Goal: Task Accomplishment & Management: Complete application form

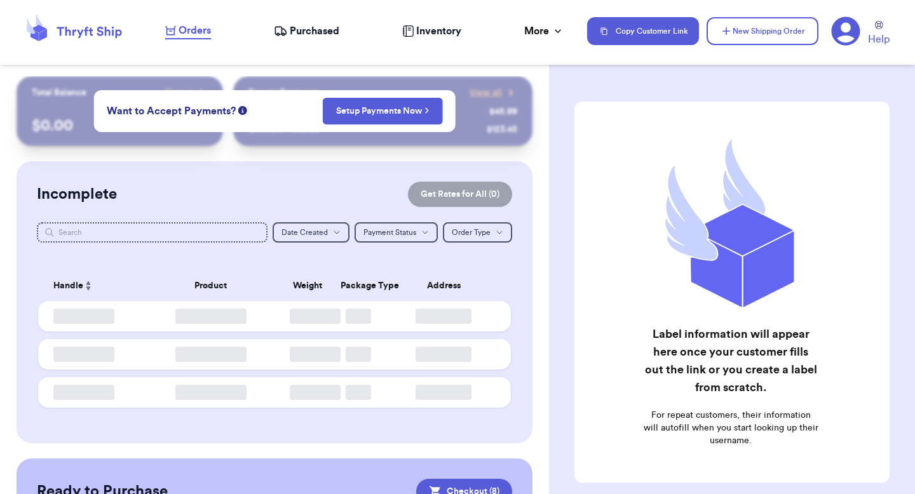
checkbox input "true"
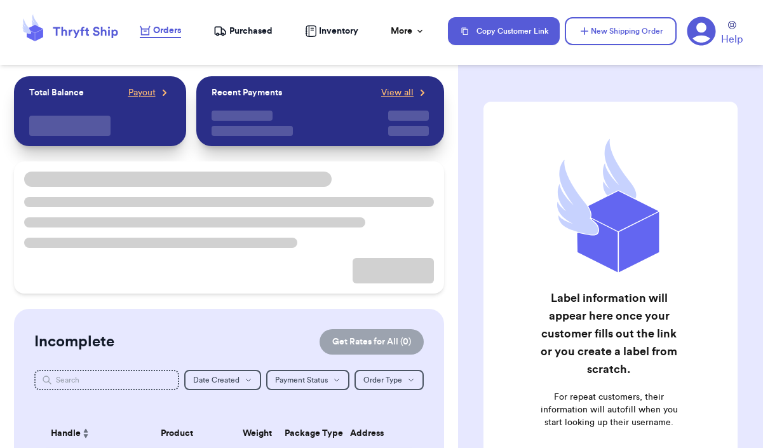
checkbox input "true"
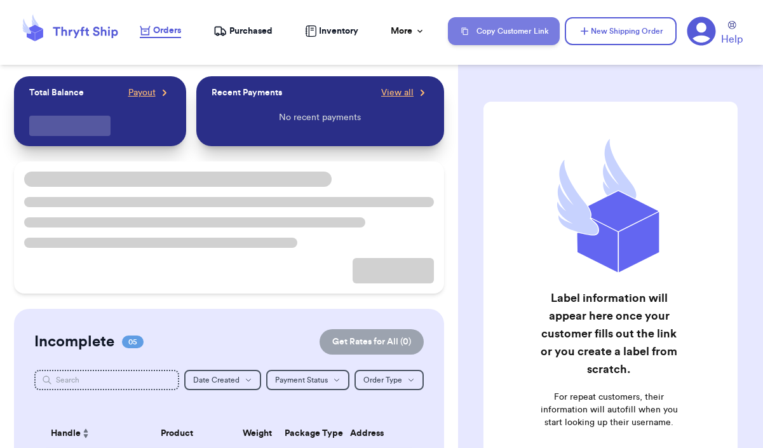
click at [500, 41] on button "Copy Customer Link" at bounding box center [504, 31] width 112 height 28
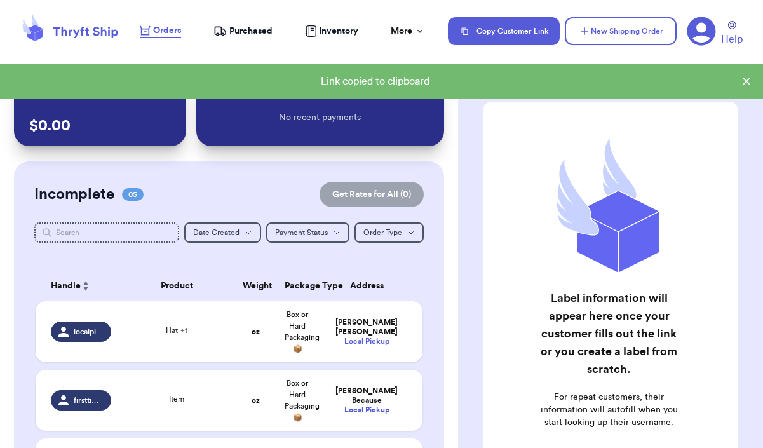
click at [704, 29] on icon at bounding box center [701, 31] width 29 height 29
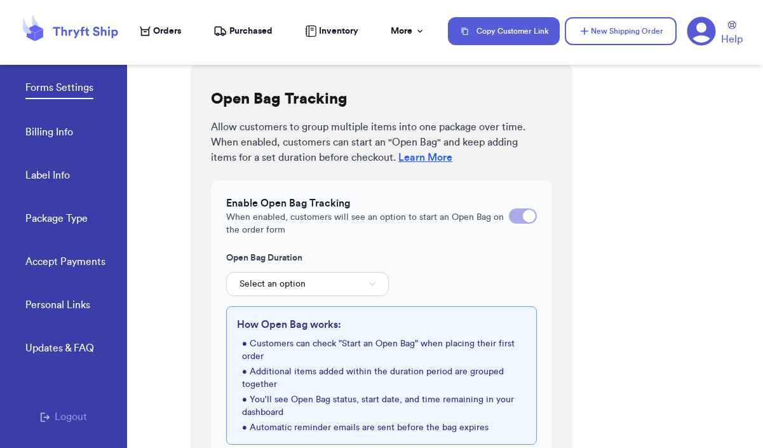
scroll to position [485, 0]
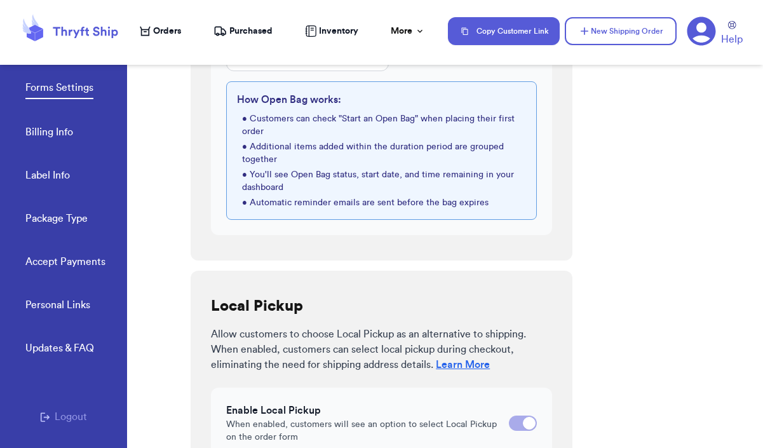
click at [69, 262] on link "Accept Payments" at bounding box center [65, 263] width 80 height 18
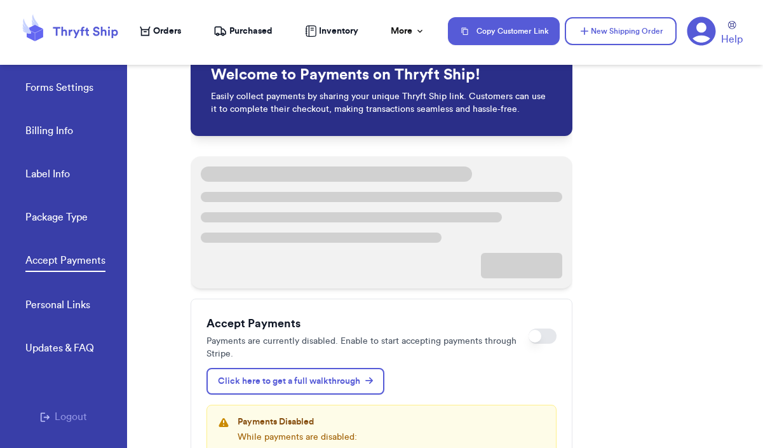
scroll to position [48, 0]
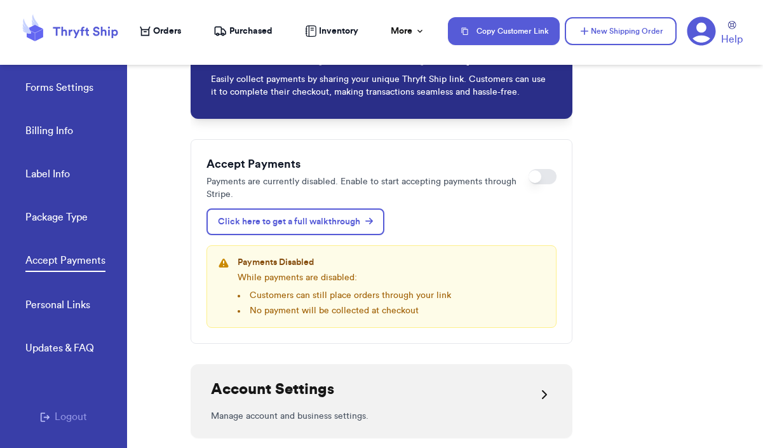
click at [158, 25] on span "Orders" at bounding box center [167, 31] width 28 height 13
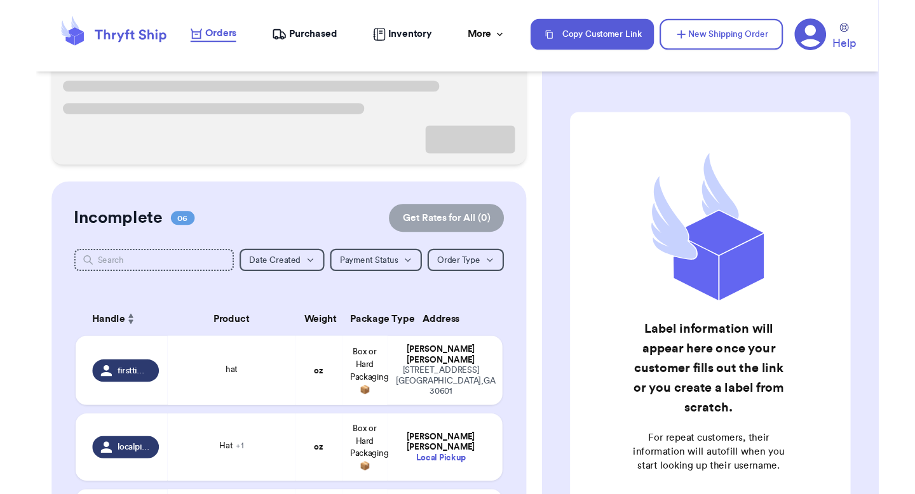
scroll to position [156, 0]
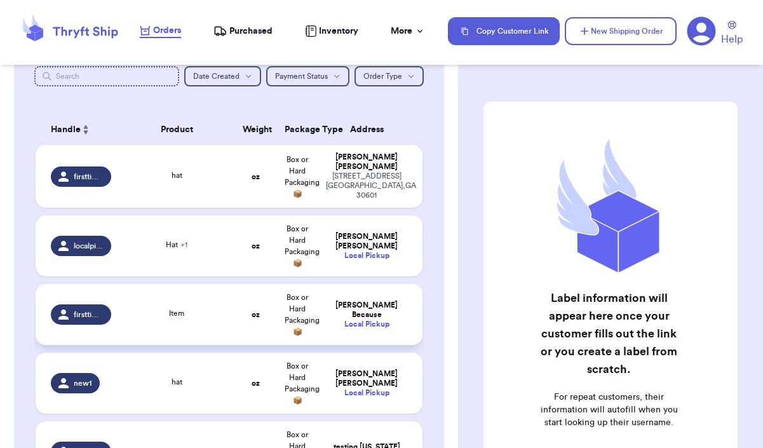
click at [112, 339] on td "firsttime1" at bounding box center [77, 314] width 83 height 61
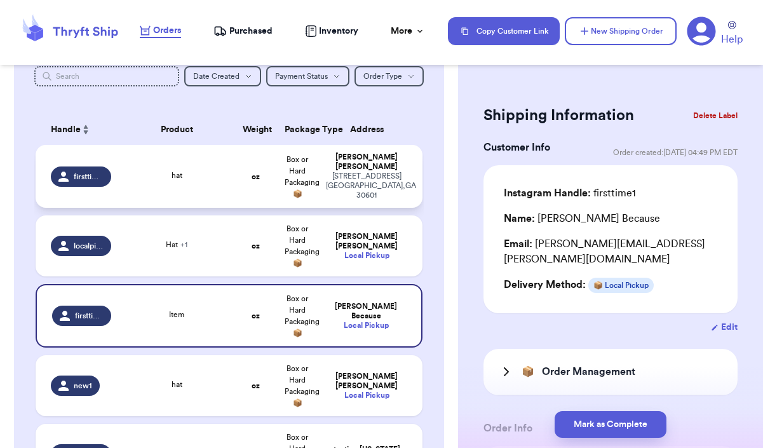
click at [155, 159] on td "hat" at bounding box center [177, 176] width 116 height 63
type input "hat"
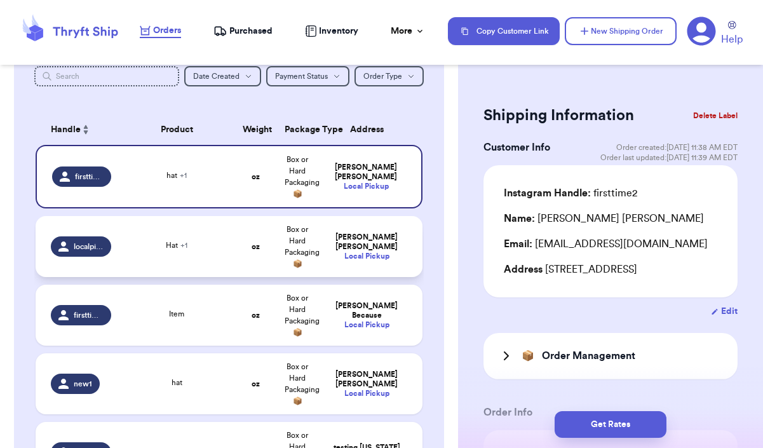
click at [355, 219] on td "Valeria Brenner Local Pickup" at bounding box center [370, 246] width 104 height 61
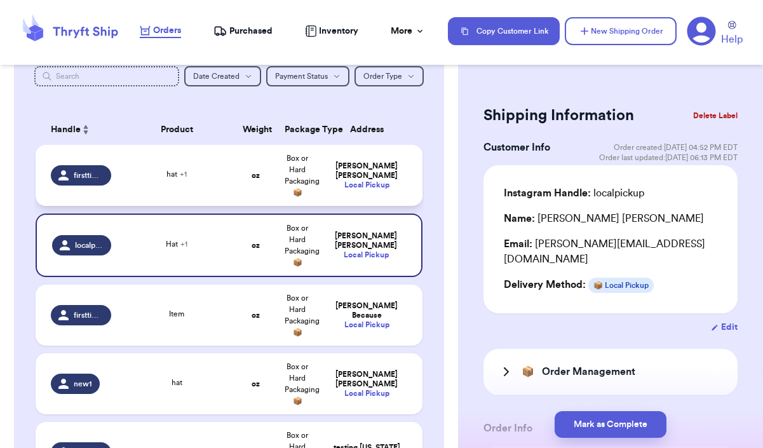
click at [357, 180] on div "Local Pickup" at bounding box center [366, 185] width 81 height 10
type input "hat"
type input "darling"
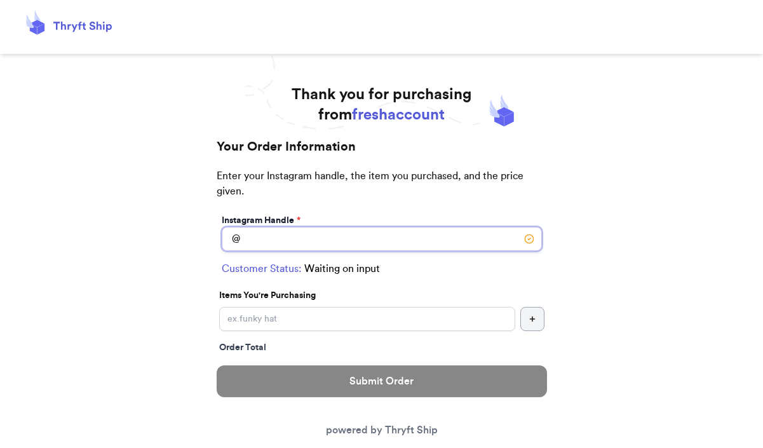
click at [454, 235] on input "Switch to local pickup ([PERSON_NAME][GEOGRAPHIC_DATA], [GEOGRAPHIC_DATA])" at bounding box center [382, 239] width 320 height 24
type input "firsttime"
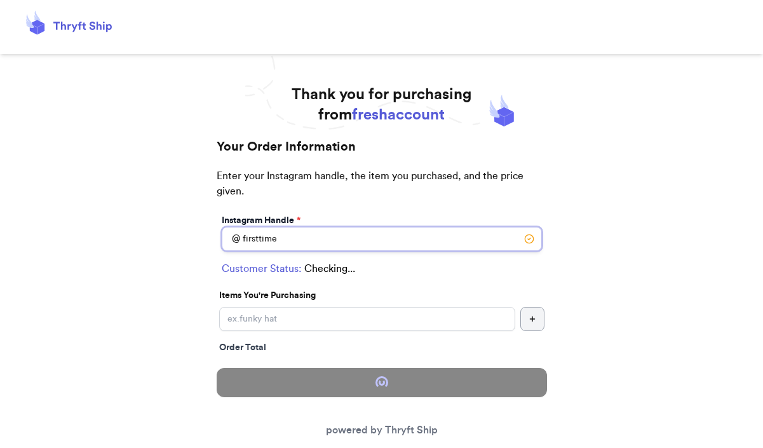
select select "GA"
type input "athens"
type input "30601"
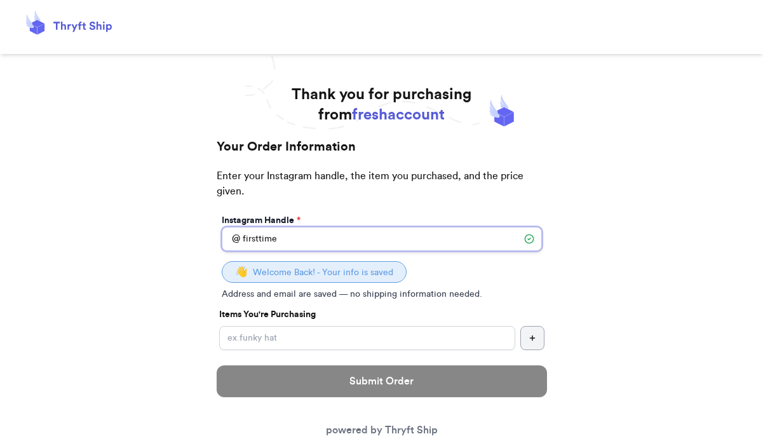
type input "firsttime1"
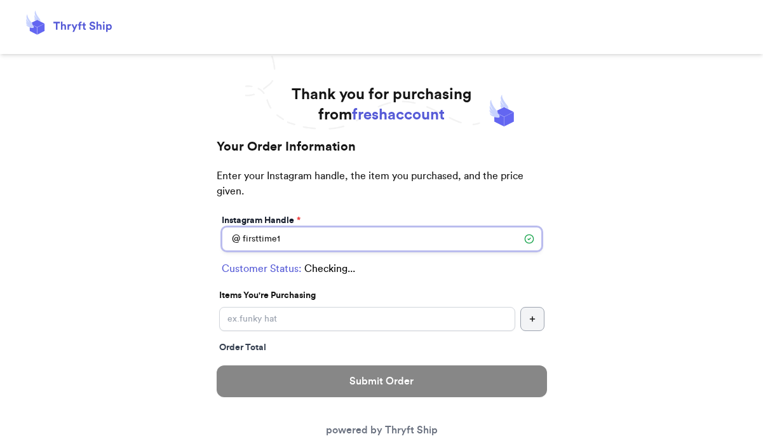
checkbox input "true"
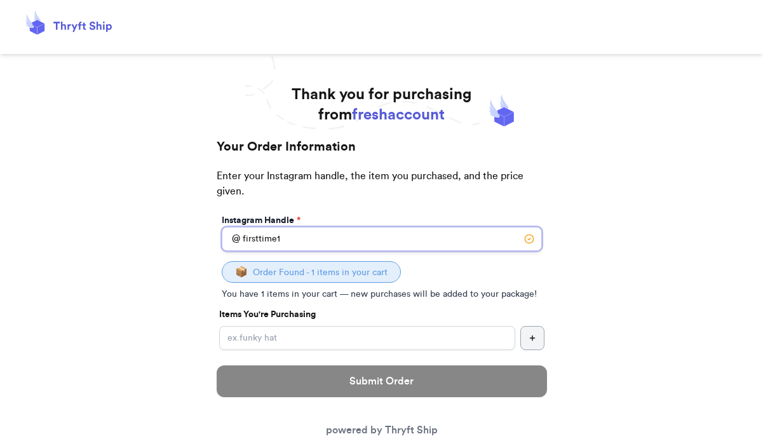
type input "firsttime12"
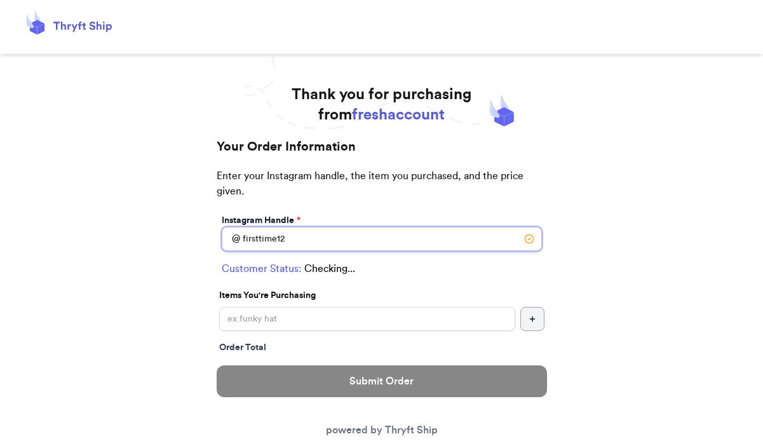
checkbox input "false"
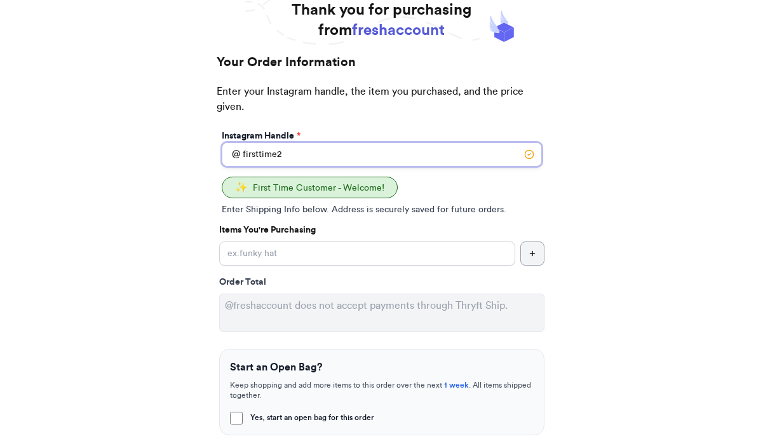
scroll to position [87, 0]
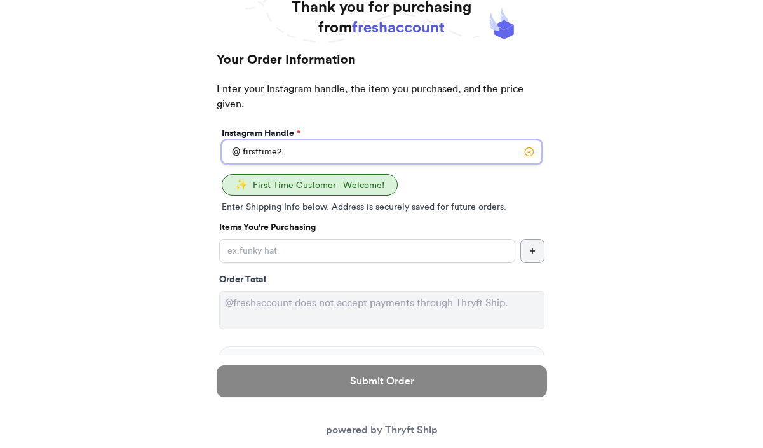
type input "firsttime2"
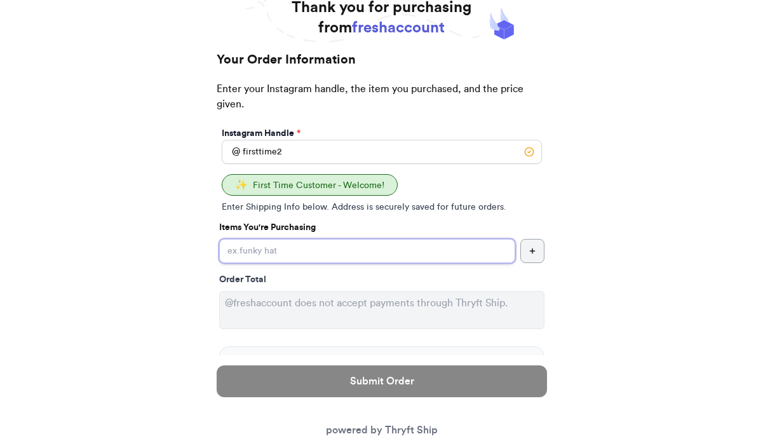
click at [431, 257] on input "Yes, start an open bag for this order" at bounding box center [367, 251] width 296 height 24
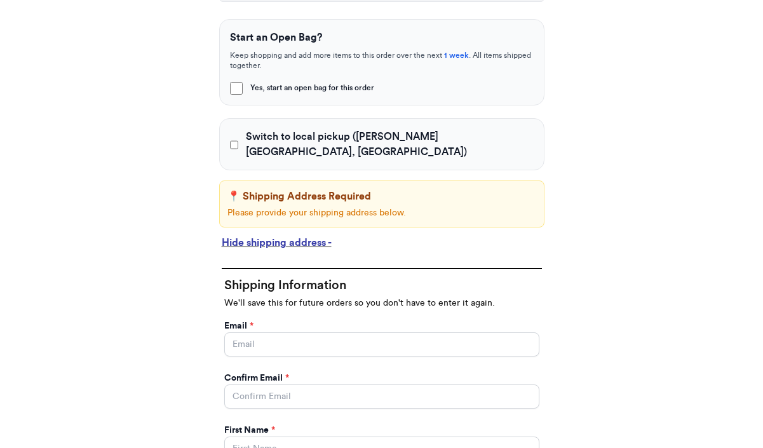
scroll to position [415, 0]
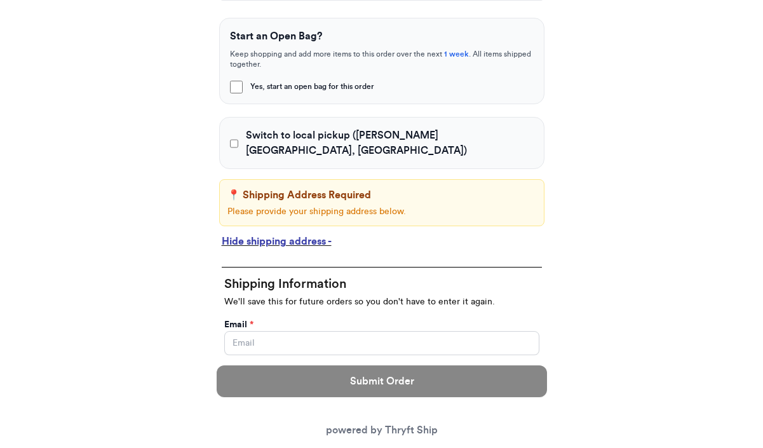
type input "hat"
click at [307, 234] on div "Hide shipping address -" at bounding box center [382, 241] width 320 height 15
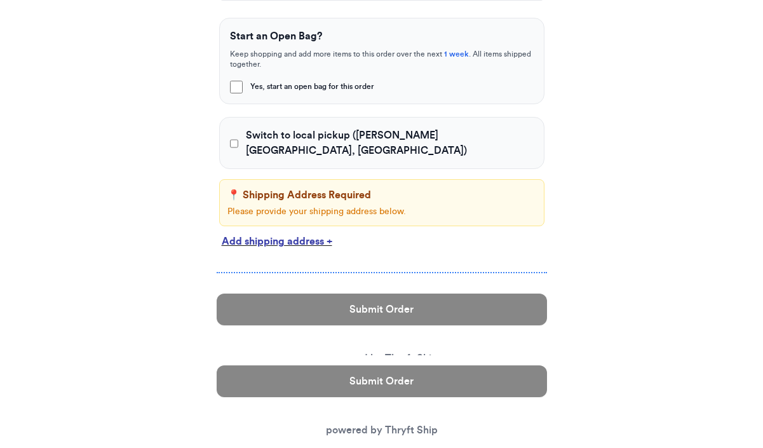
click at [308, 234] on div "Add shipping address +" at bounding box center [382, 241] width 320 height 15
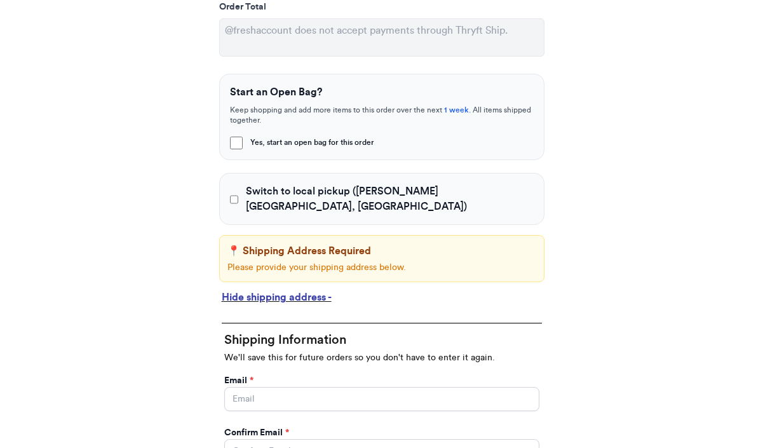
scroll to position [391, 0]
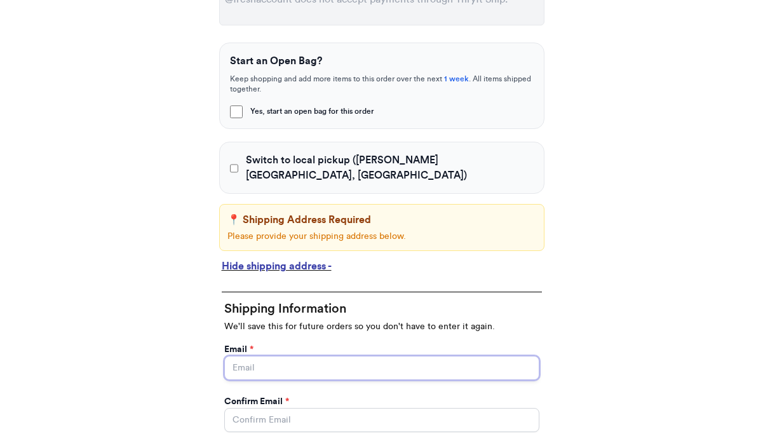
click at [267, 356] on input "Yes, start an open bag for this order" at bounding box center [381, 368] width 315 height 24
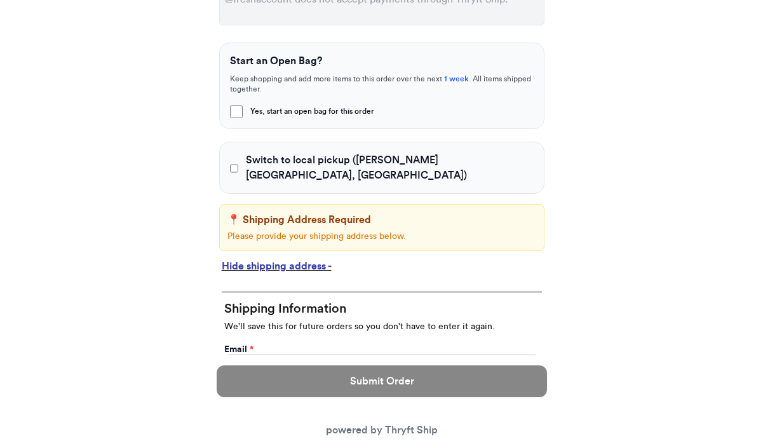
type input "paulchutney69@gmail.com"
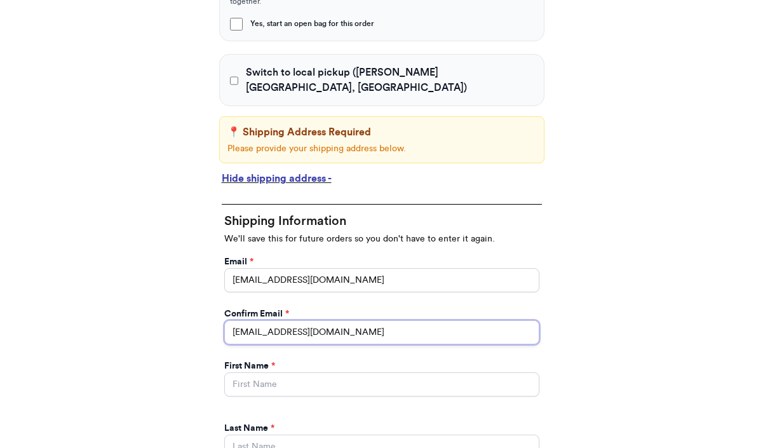
scroll to position [492, 0]
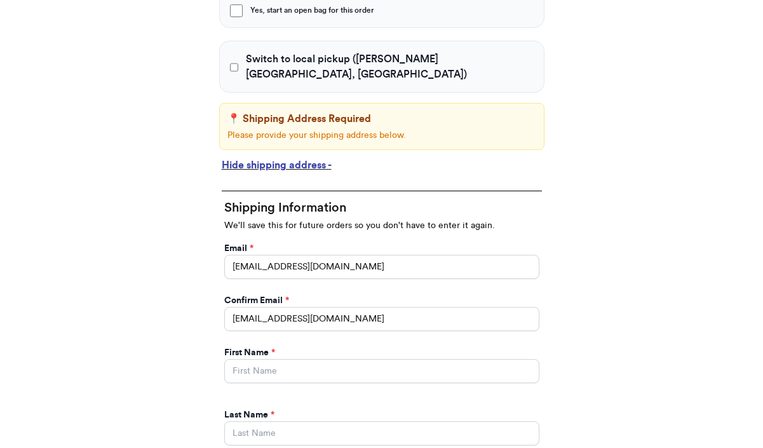
click at [274, 348] on span "*" at bounding box center [273, 352] width 4 height 9
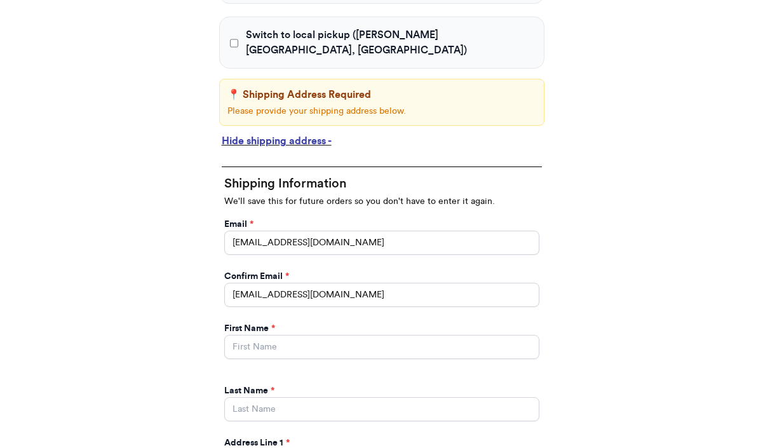
scroll to position [541, 0]
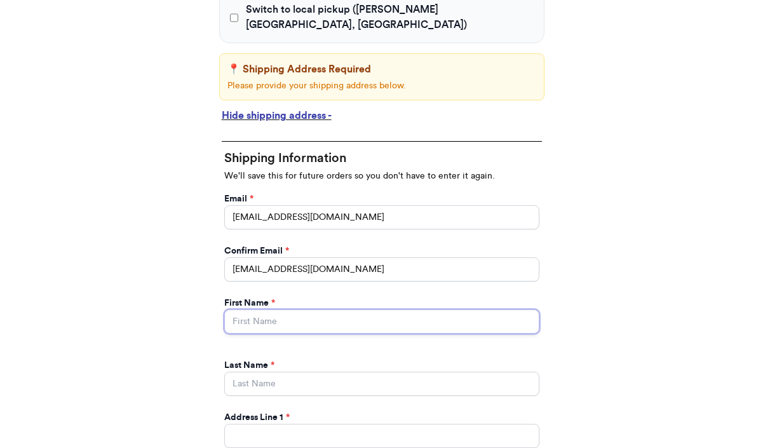
click at [279, 309] on input "Yes, start an open bag for this order" at bounding box center [381, 321] width 315 height 24
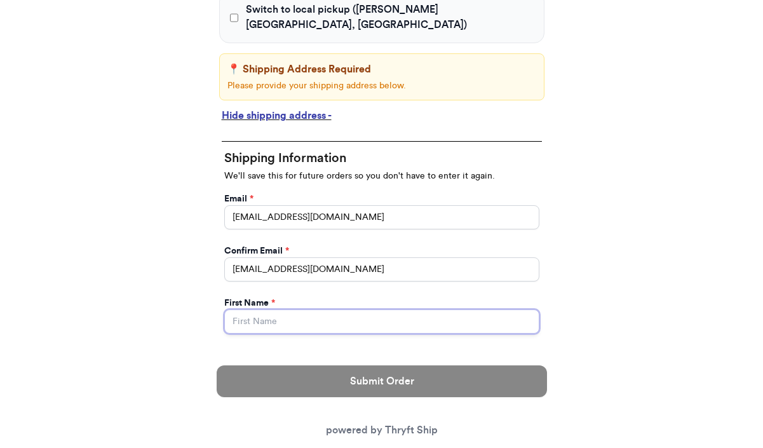
type input "Valeria"
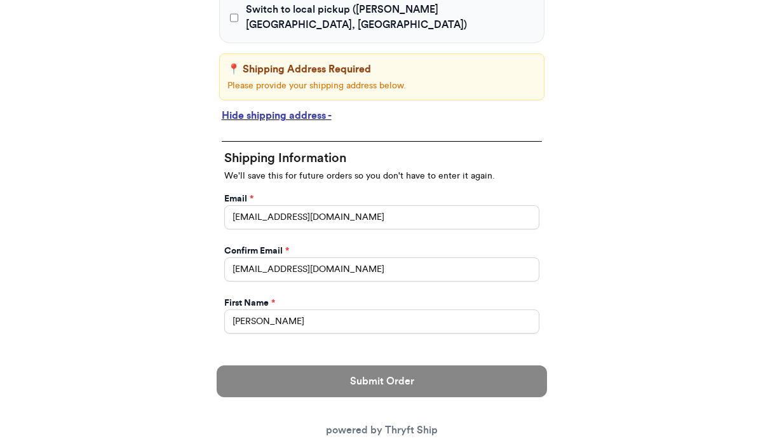
type input "Brenner"
type input "269 hull street"
type input "apt 211"
select select "GA"
type input "athens"
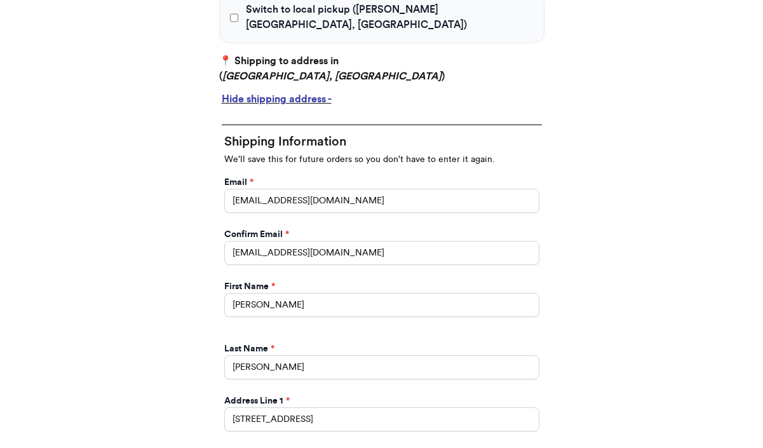
type input "30601"
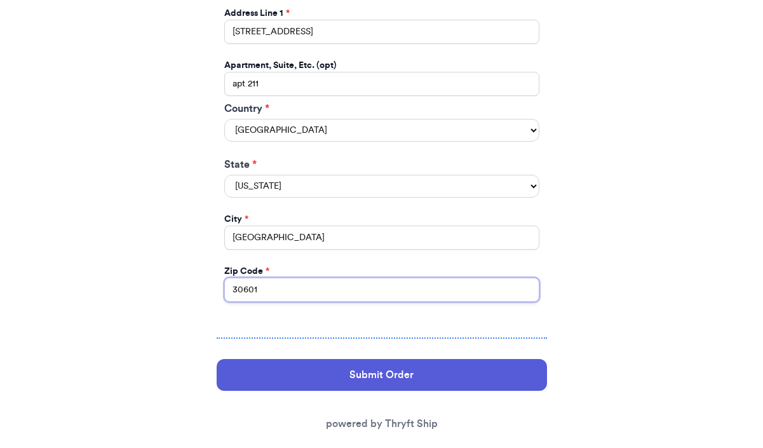
scroll to position [936, 0]
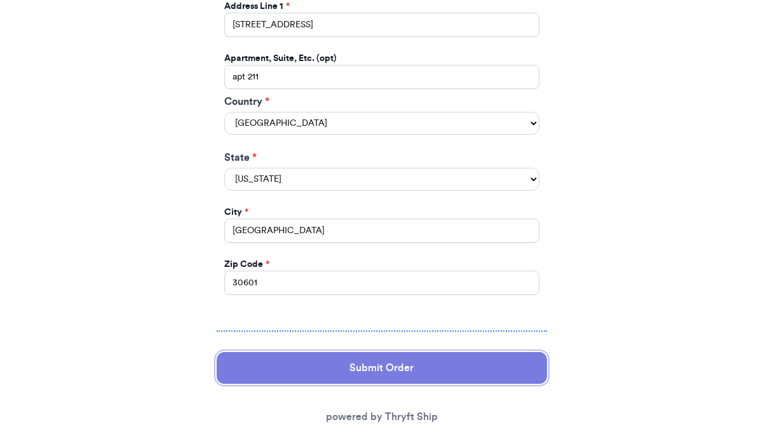
click at [284, 352] on button "Submit Order" at bounding box center [382, 368] width 330 height 32
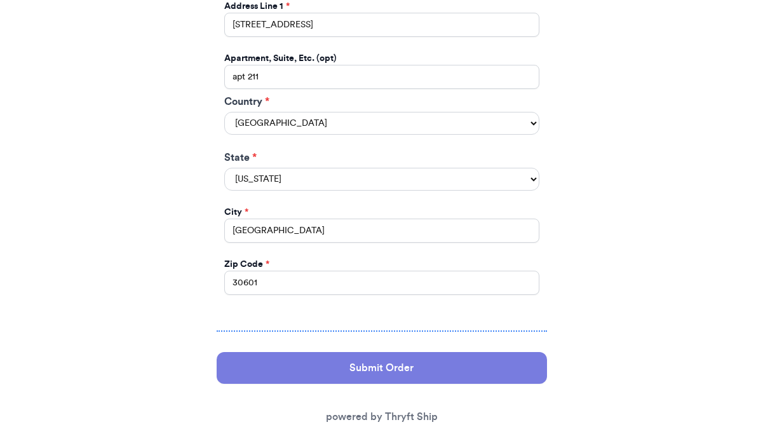
scroll to position [0, 0]
select select "GA"
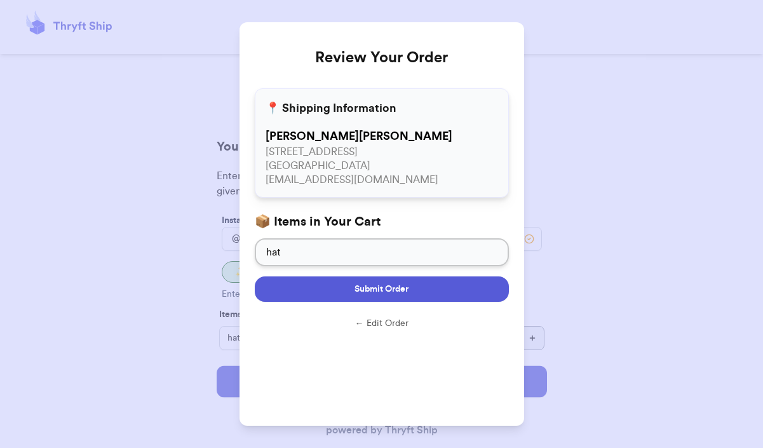
click at [297, 300] on button "Submit Order" at bounding box center [382, 288] width 254 height 25
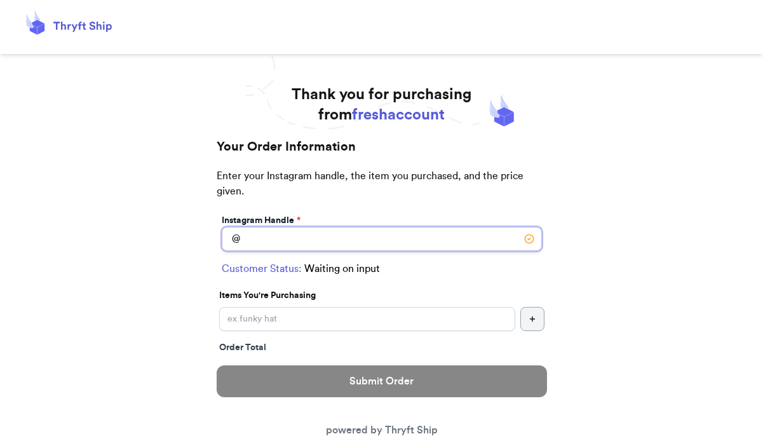
click at [288, 240] on input "Switch to local pickup ([PERSON_NAME][GEOGRAPHIC_DATA], [GEOGRAPHIC_DATA])" at bounding box center [382, 239] width 320 height 24
type input "l"
type input "firsttime2"
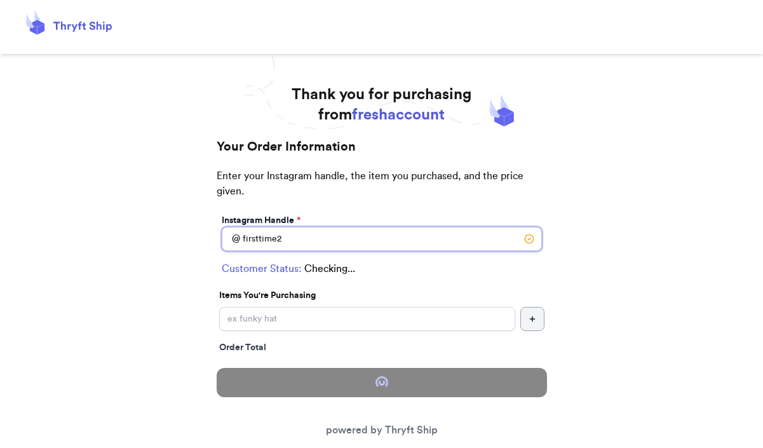
select select "GA"
type input "[GEOGRAPHIC_DATA]"
type input "30601"
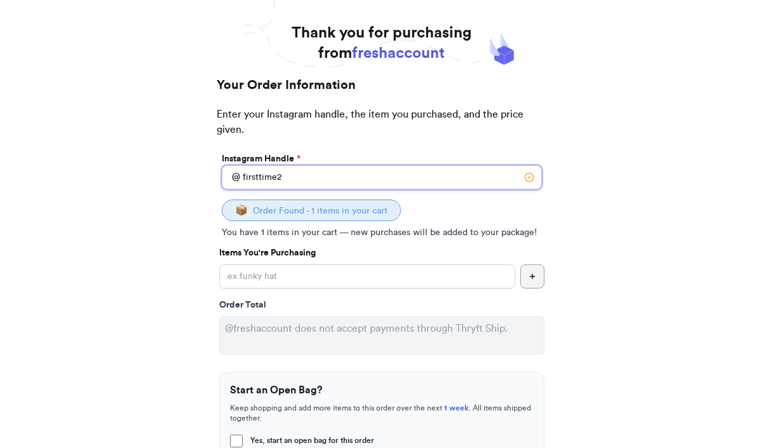
scroll to position [73, 0]
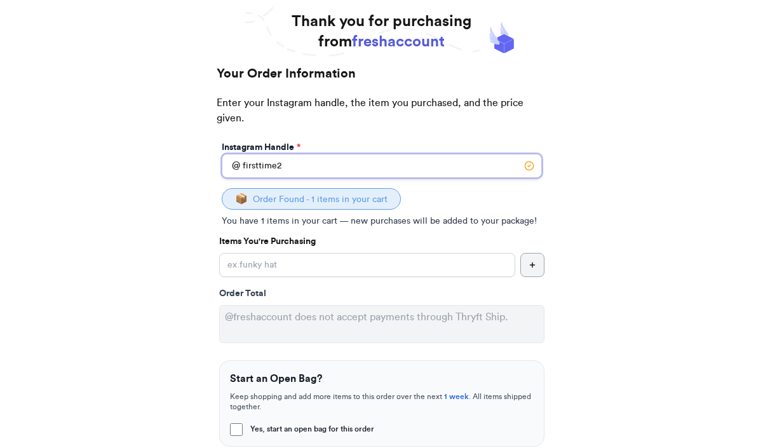
type input "firsttime2"
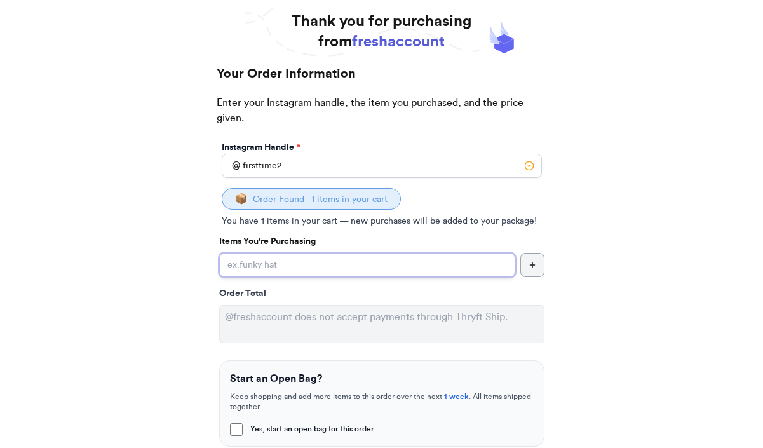
click at [268, 270] on input "Yes, start an open bag for this order" at bounding box center [367, 265] width 296 height 24
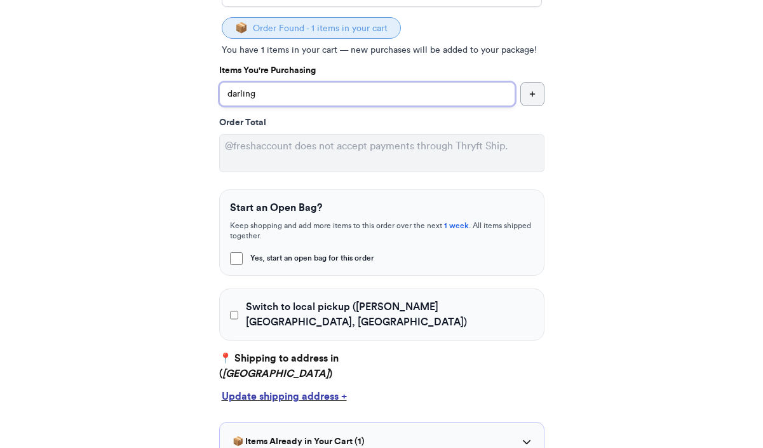
scroll to position [245, 0]
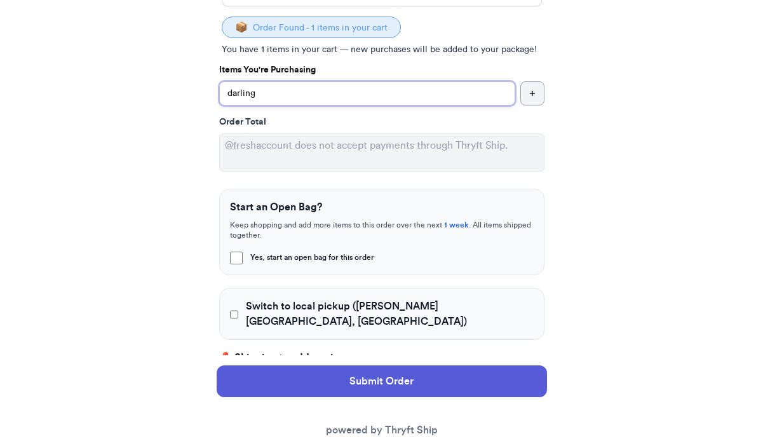
type input "darling"
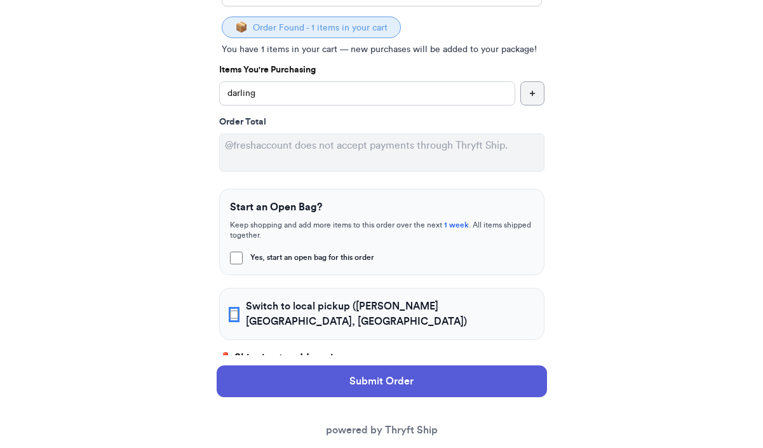
click at [237, 309] on input "Switch to local pickup (Johns Creek, GA)" at bounding box center [234, 314] width 9 height 13
checkbox input "true"
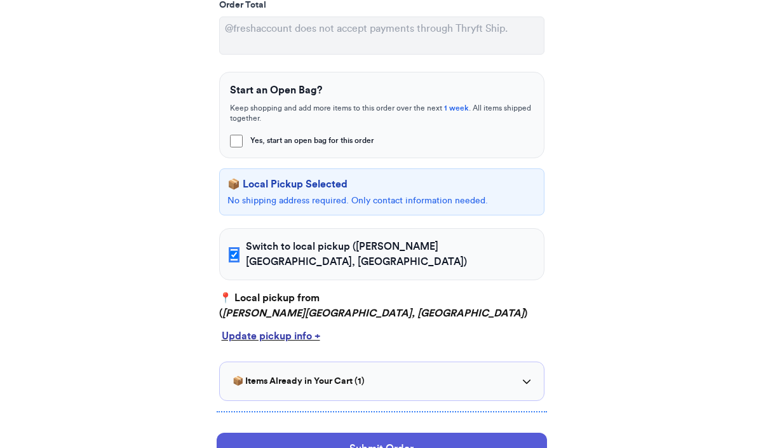
scroll to position [377, 0]
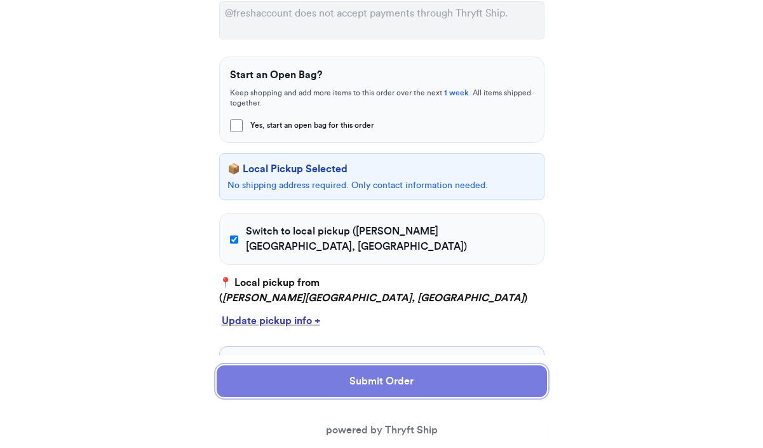
click at [293, 372] on button "Submit Order" at bounding box center [382, 381] width 330 height 32
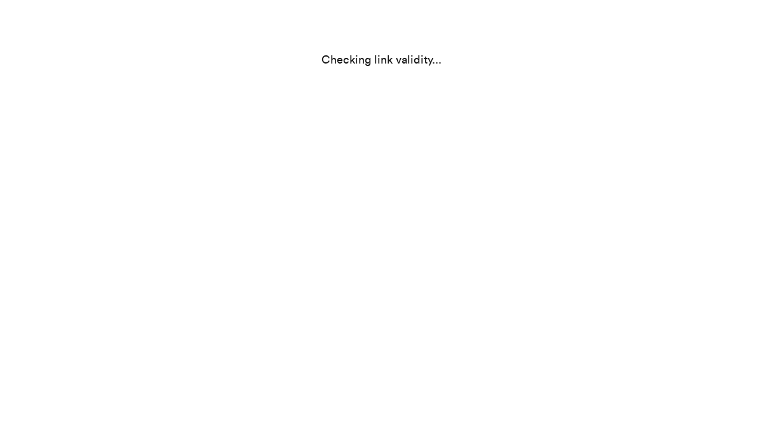
scroll to position [0, 0]
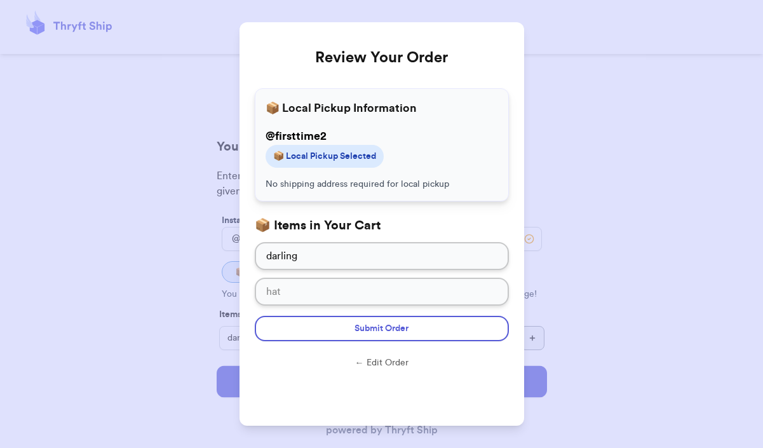
click at [328, 341] on form "Submit Order ← Edit Order" at bounding box center [382, 345] width 254 height 79
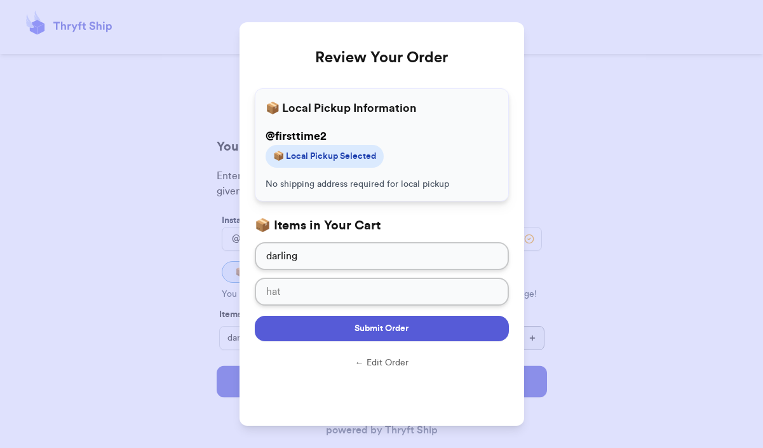
click at [328, 324] on button "Submit Order" at bounding box center [382, 328] width 254 height 25
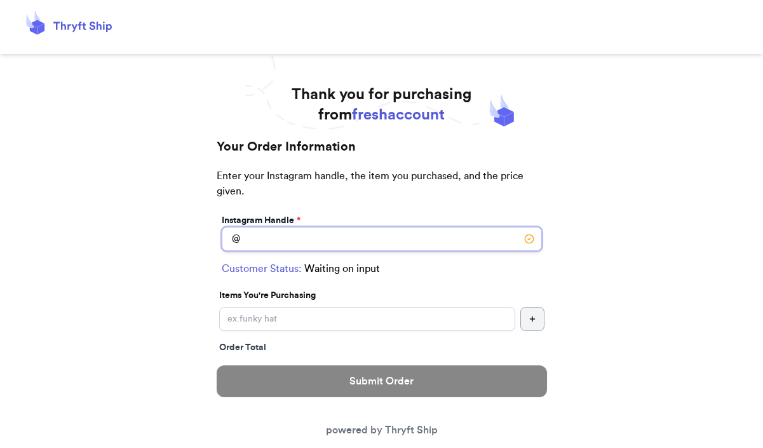
click at [311, 248] on input "Switch to local pickup ([PERSON_NAME][GEOGRAPHIC_DATA], [GEOGRAPHIC_DATA])" at bounding box center [382, 239] width 320 height 24
type input "firsttime2"
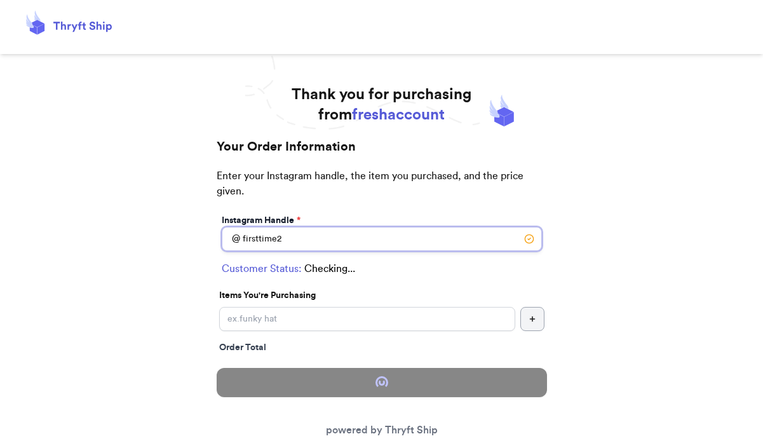
checkbox input "true"
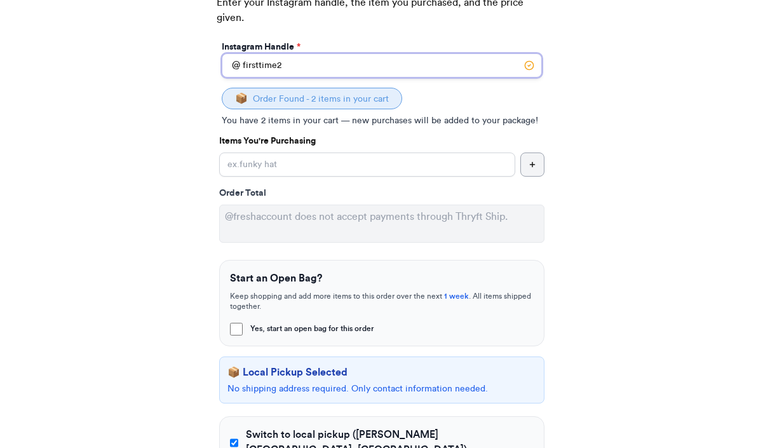
scroll to position [179, 0]
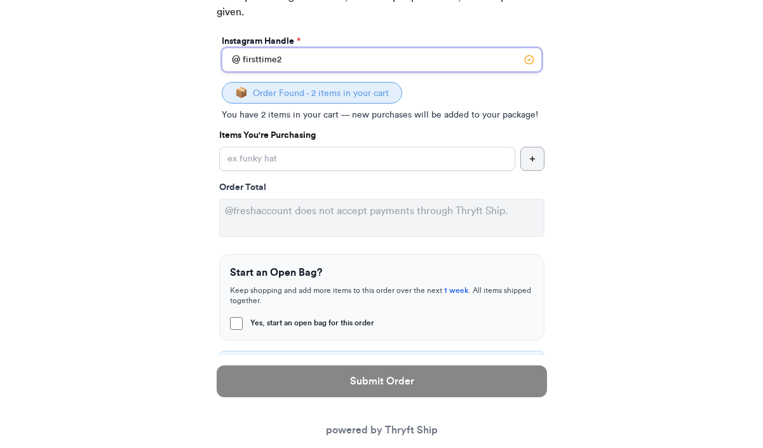
type input "firsttime2"
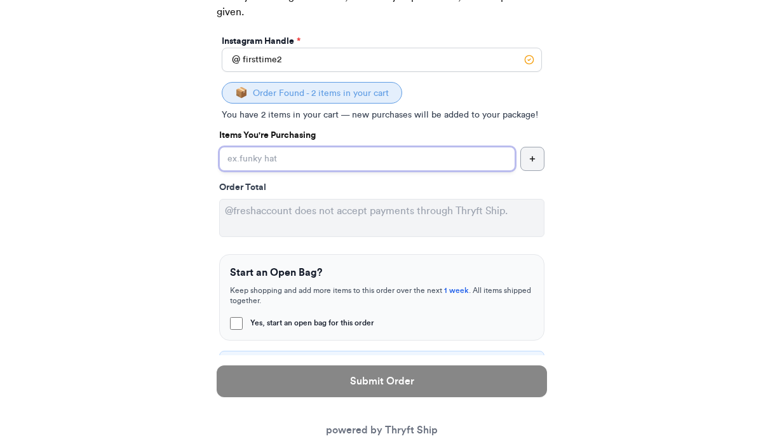
click at [386, 165] on input "Yes, start an open bag for this order" at bounding box center [367, 159] width 296 height 24
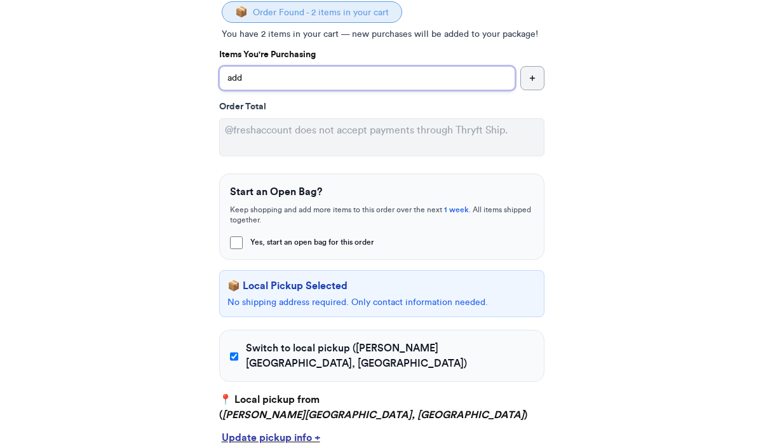
scroll to position [316, 0]
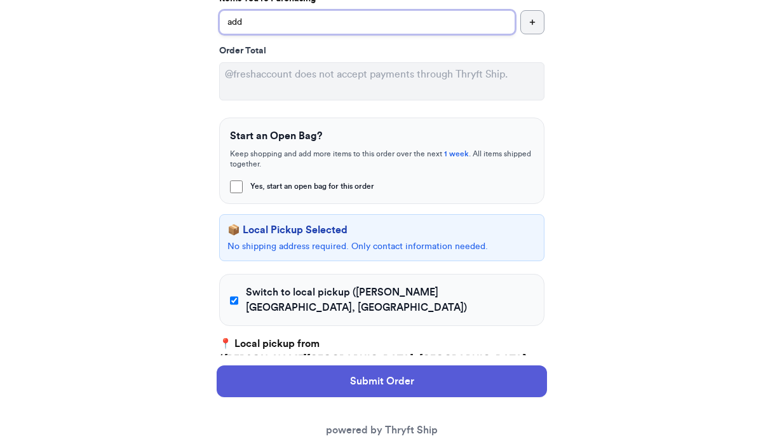
type input "add"
click at [589, 154] on div "Thank you for purchasing from freshaccount Your Order Information Enter your In…" at bounding box center [381, 224] width 763 height 910
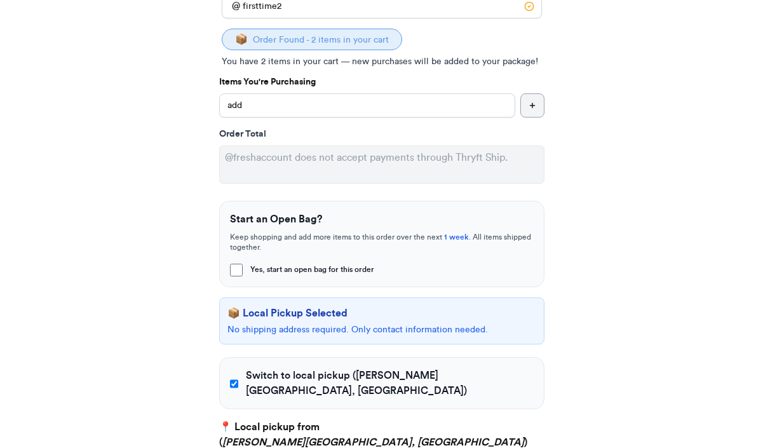
scroll to position [423, 0]
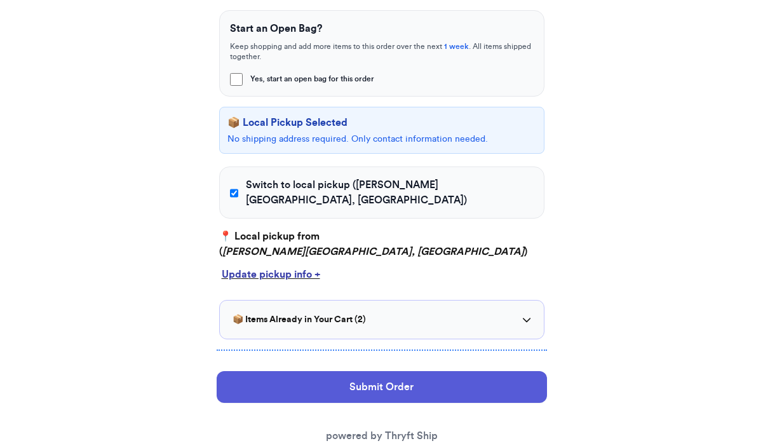
click at [243, 267] on div "Update pickup info +" at bounding box center [382, 274] width 320 height 15
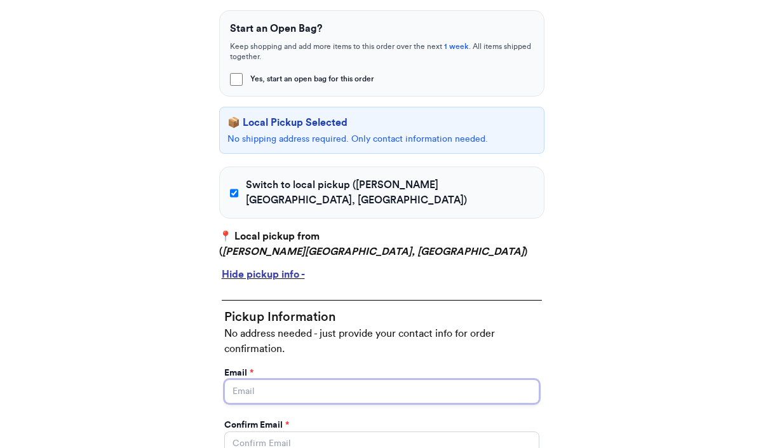
click at [249, 379] on input "Yes, start an open bag for this order" at bounding box center [381, 391] width 315 height 24
type input "ThryftShip"
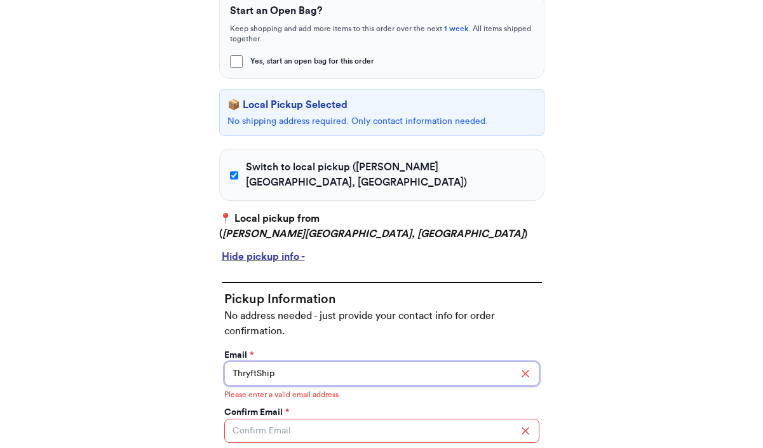
scroll to position [452, 0]
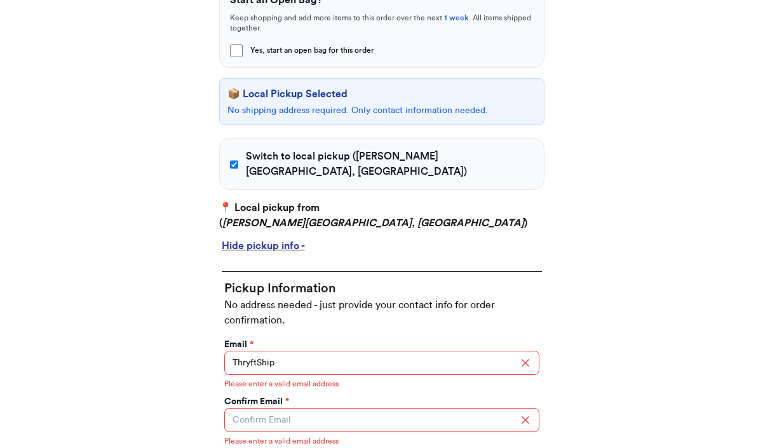
click at [265, 338] on div "Email *" at bounding box center [381, 344] width 315 height 13
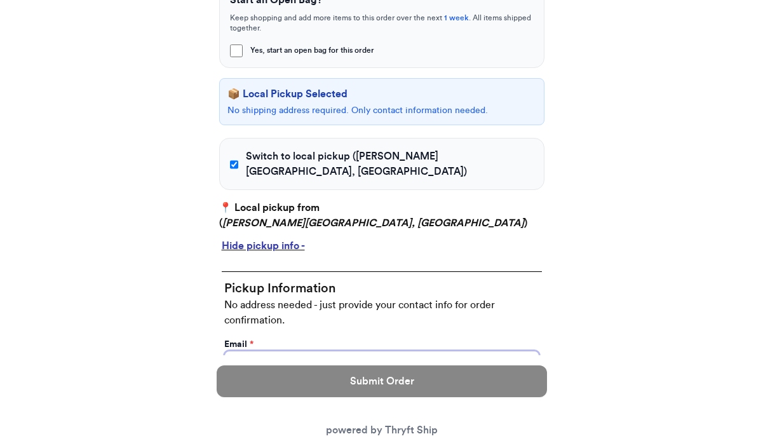
click at [263, 351] on input "ThryftShip" at bounding box center [381, 363] width 315 height 24
type input "valeria@thryftship.com"
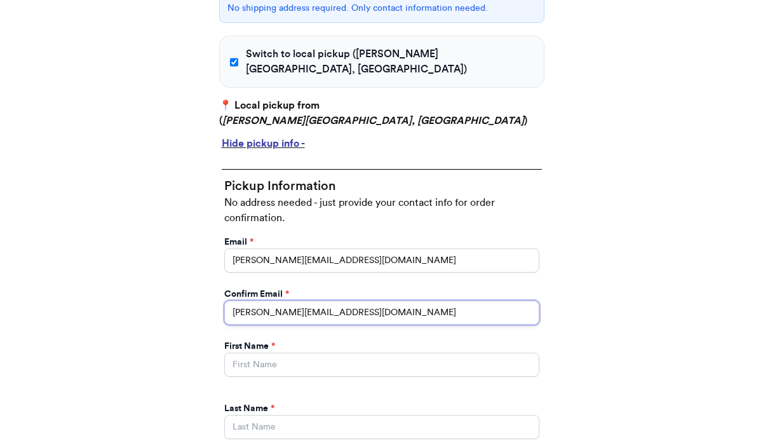
scroll to position [572, 0]
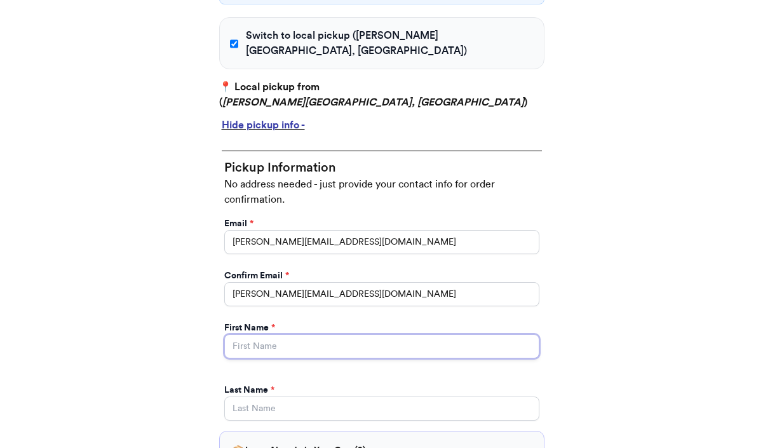
click at [279, 334] on input "Yes, start an open bag for this order" at bounding box center [381, 346] width 315 height 24
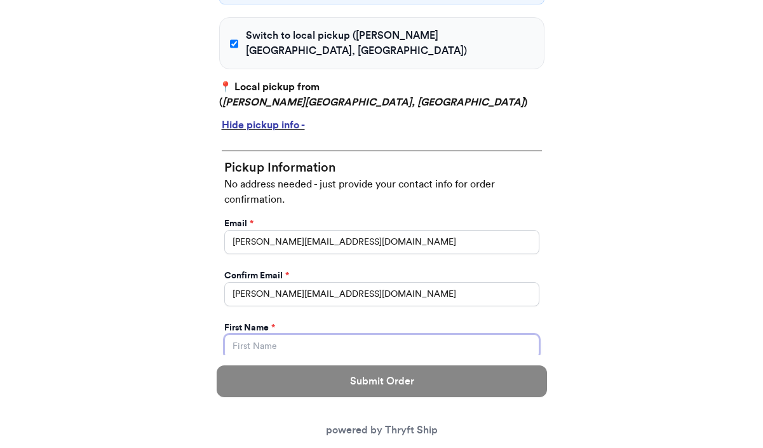
type input "Valeria"
type input "Brenner"
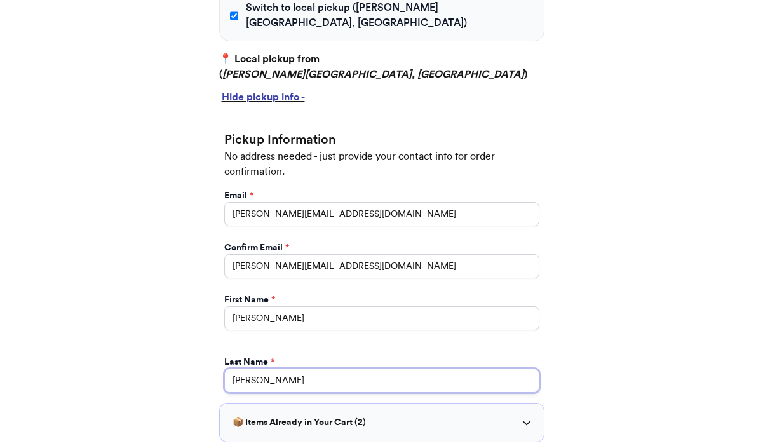
scroll to position [631, 0]
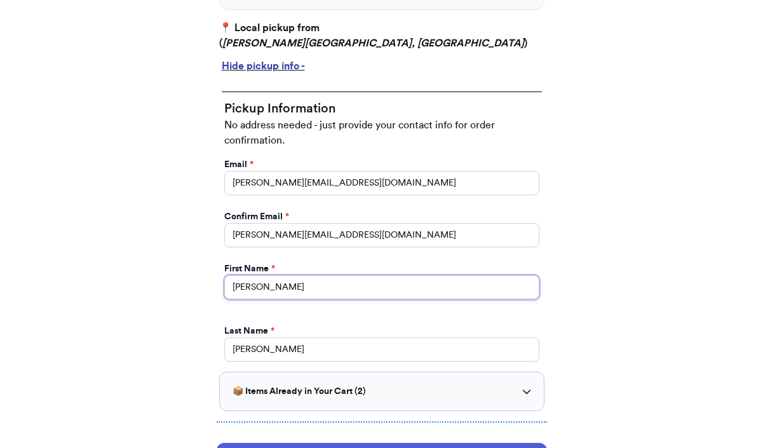
click at [288, 276] on input "Valeria" at bounding box center [381, 287] width 315 height 24
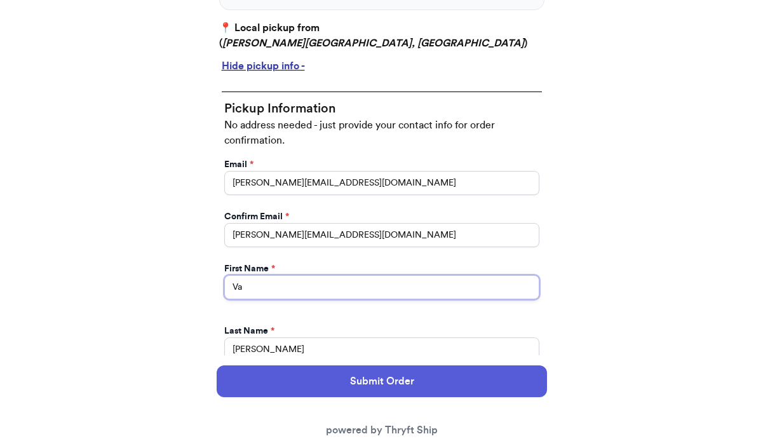
type input "V"
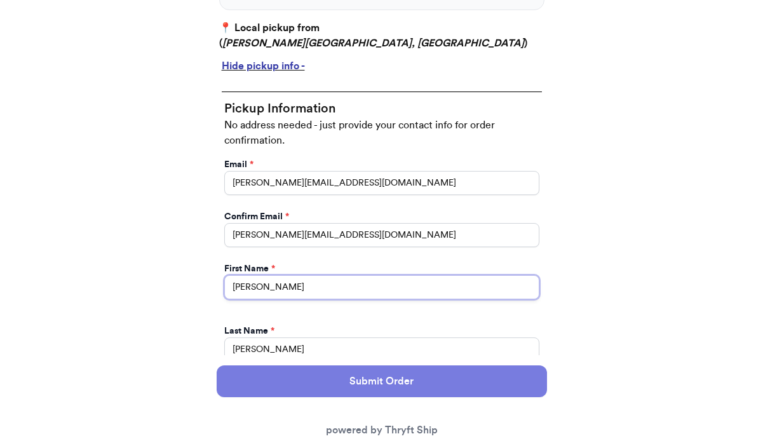
type input "paul"
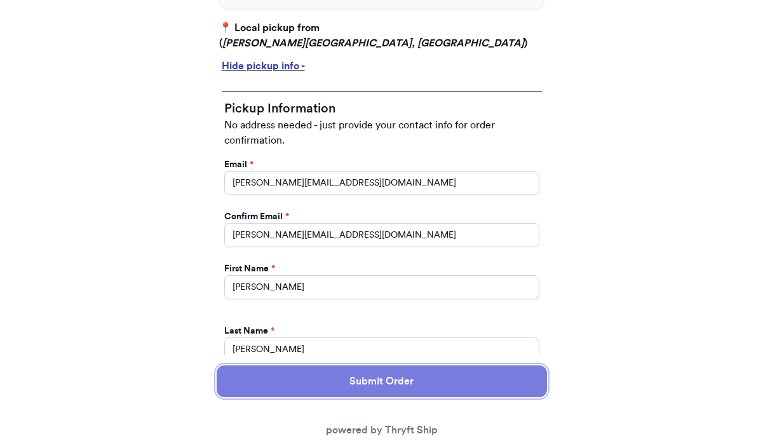
click at [301, 373] on button "Submit Order" at bounding box center [382, 381] width 330 height 32
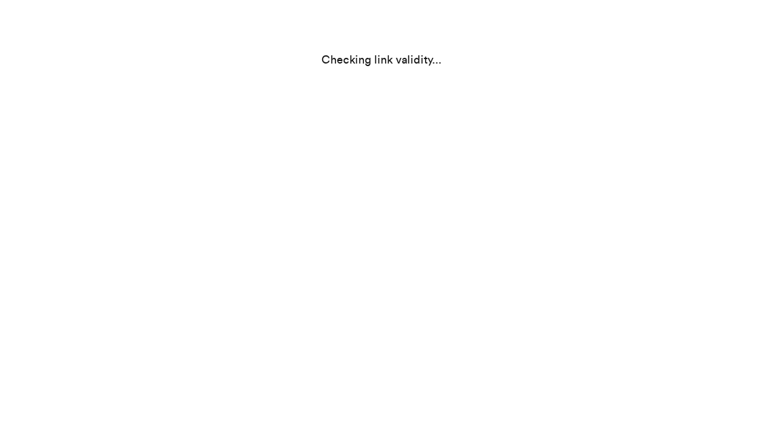
scroll to position [0, 0]
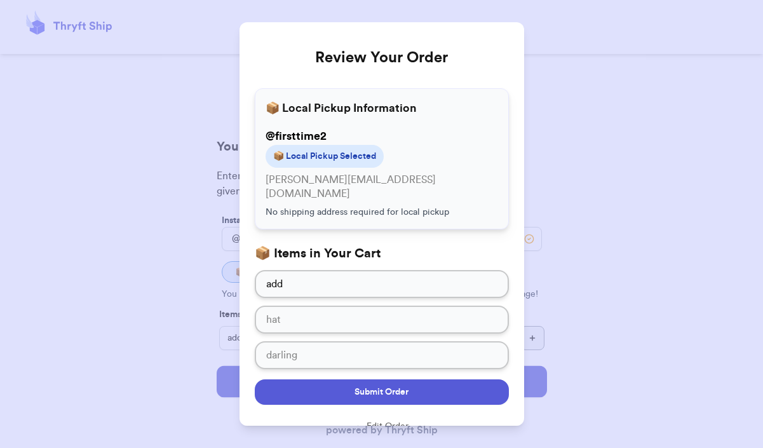
click at [340, 386] on button "Submit Order" at bounding box center [382, 391] width 254 height 25
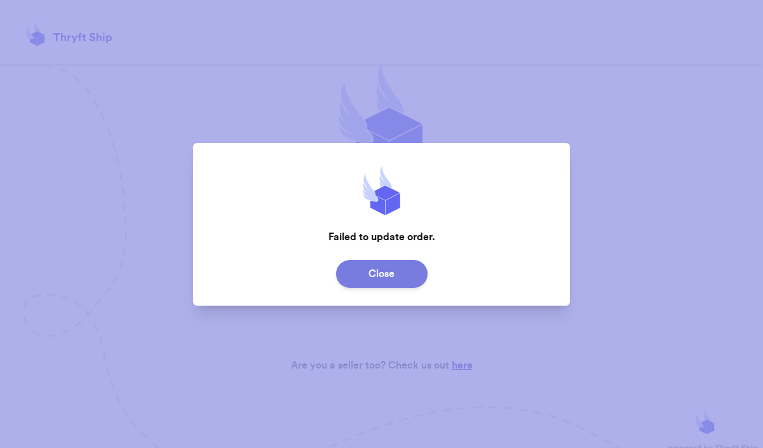
click at [377, 273] on button "Close" at bounding box center [381, 274] width 91 height 28
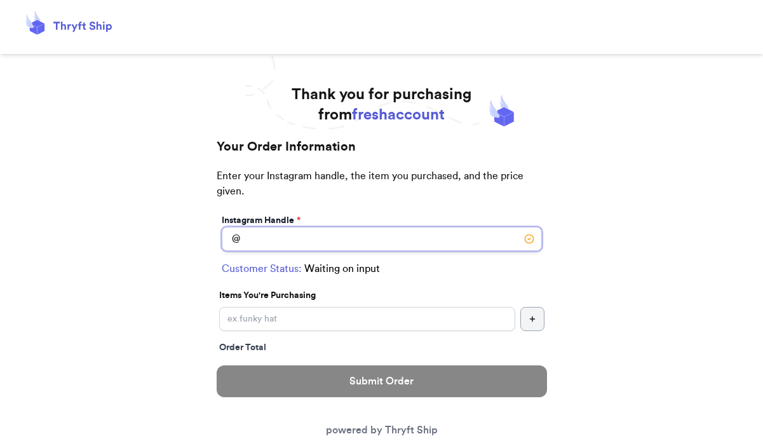
click at [307, 246] on input "Switch to local pickup ([PERSON_NAME][GEOGRAPHIC_DATA], [GEOGRAPHIC_DATA])" at bounding box center [382, 239] width 320 height 24
type input "firsttime2"
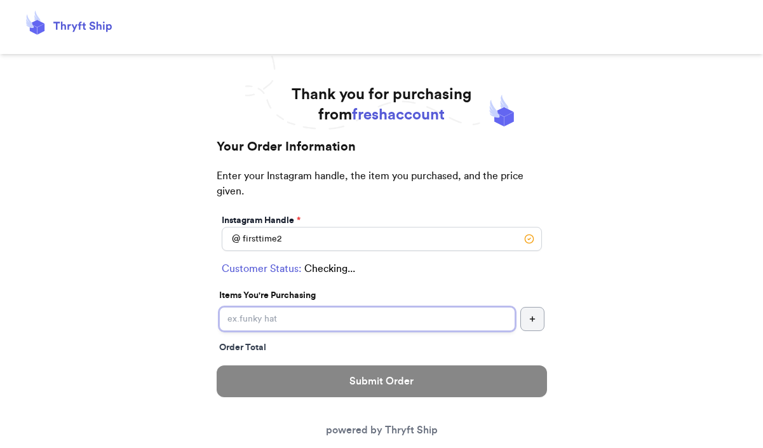
click at [282, 318] on input "Switch to local pickup ([PERSON_NAME][GEOGRAPHIC_DATA], [GEOGRAPHIC_DATA])" at bounding box center [367, 319] width 296 height 24
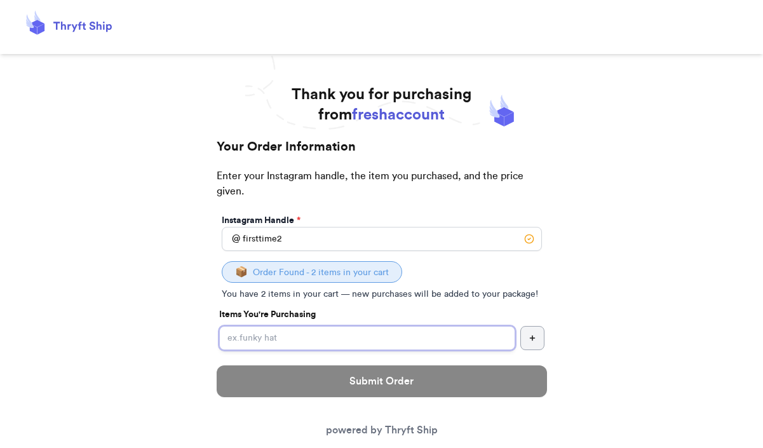
checkbox input "true"
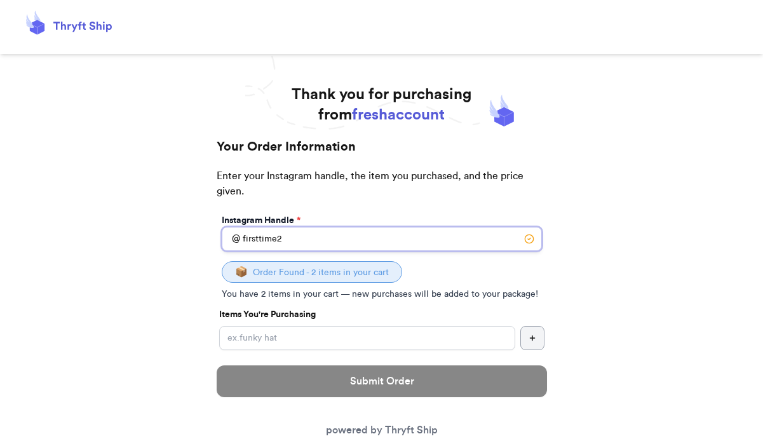
drag, startPoint x: 245, startPoint y: 237, endPoint x: 287, endPoint y: 237, distance: 42.6
click at [287, 237] on input "firsttime2" at bounding box center [382, 239] width 320 height 24
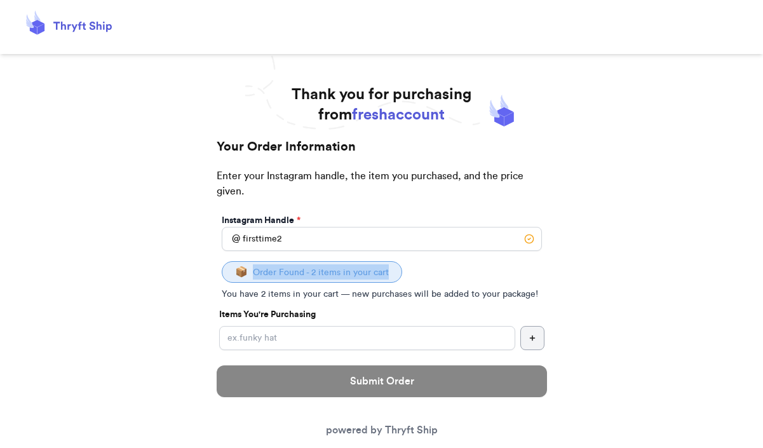
drag, startPoint x: 248, startPoint y: 271, endPoint x: 381, endPoint y: 272, distance: 133.4
click at [382, 272] on p "📦 Order Found - 2 items in your cart" at bounding box center [312, 271] width 154 height 15
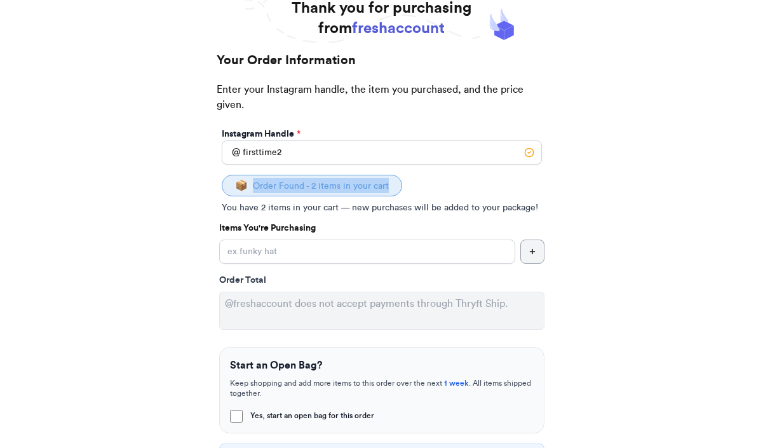
scroll to position [97, 0]
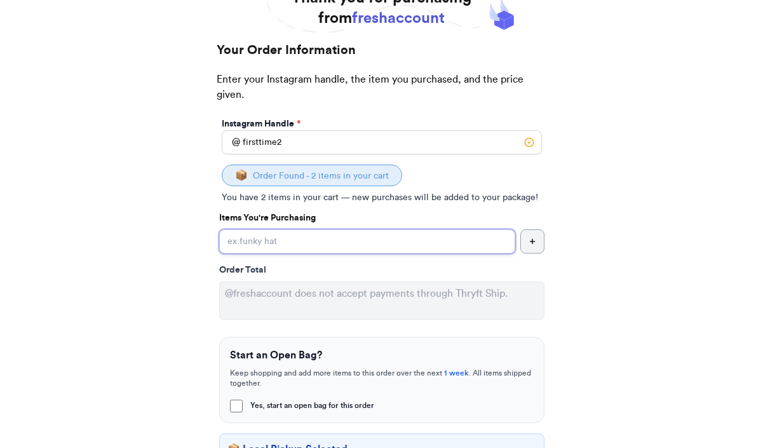
click at [346, 233] on input "Yes, start an open bag for this order" at bounding box center [367, 241] width 296 height 24
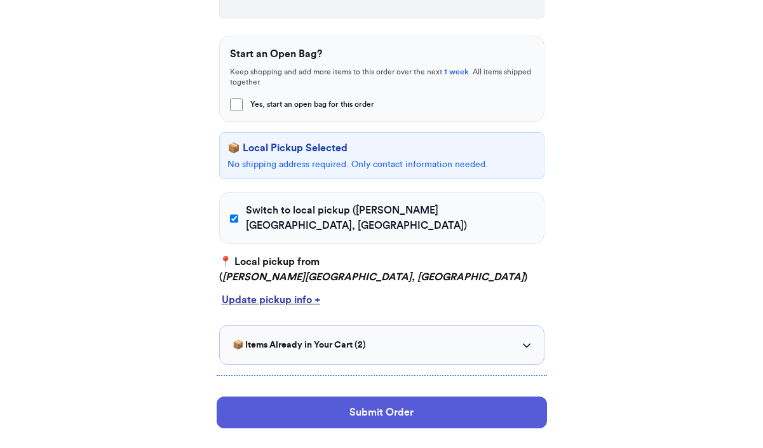
scroll to position [400, 0]
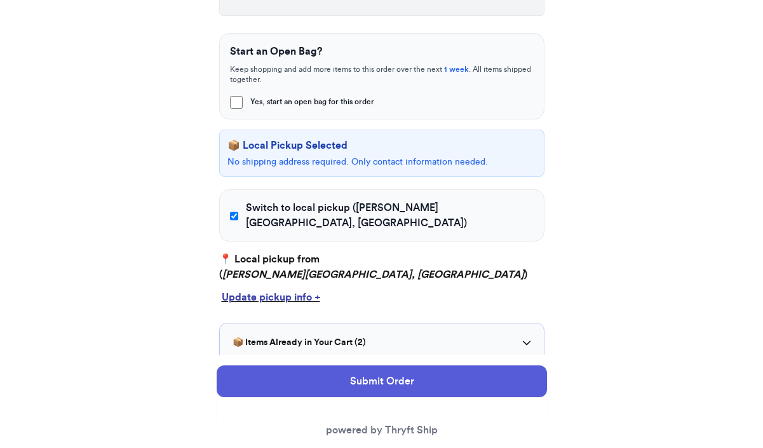
type input "item 3"
click at [280, 290] on div "Update pickup info +" at bounding box center [382, 297] width 320 height 15
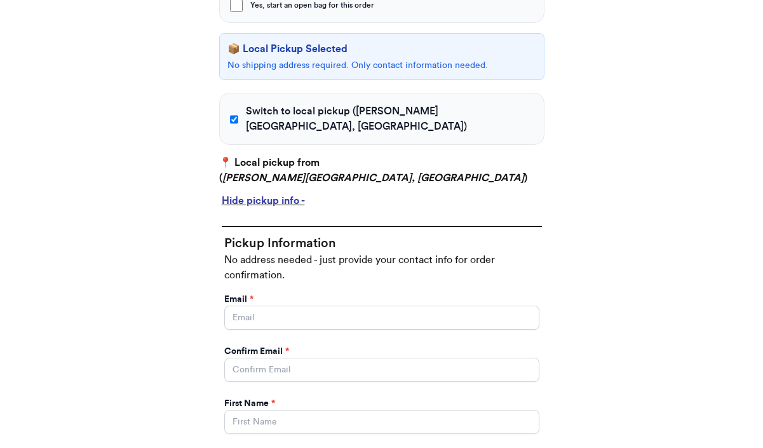
scroll to position [555, 0]
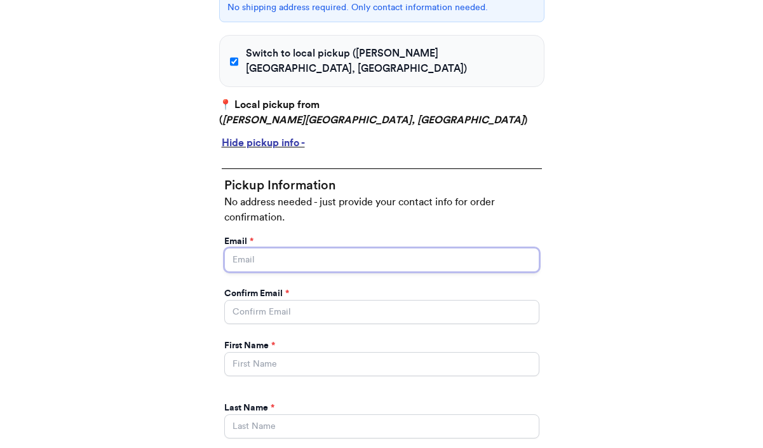
click at [287, 248] on input "Yes, start an open bag for this order" at bounding box center [381, 260] width 315 height 24
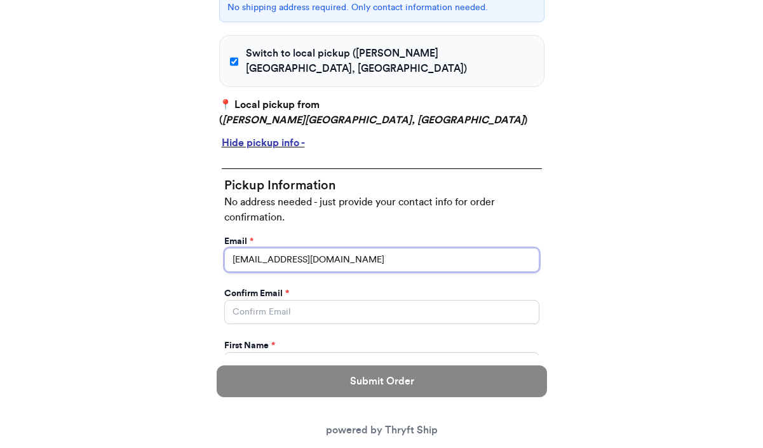
type input "random@email.com"
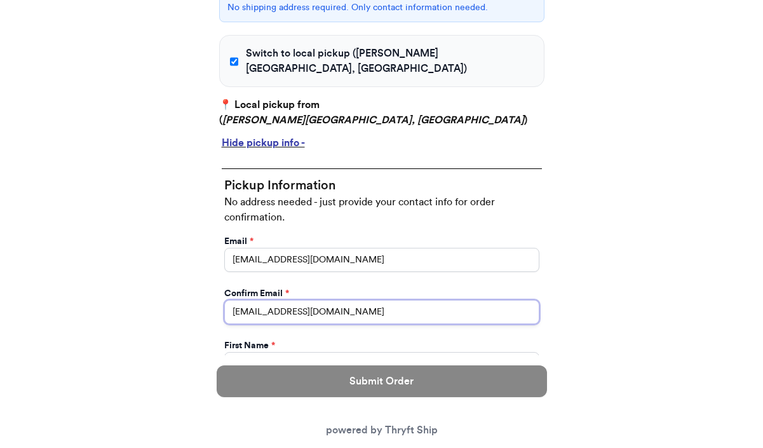
type input "random@email.com"
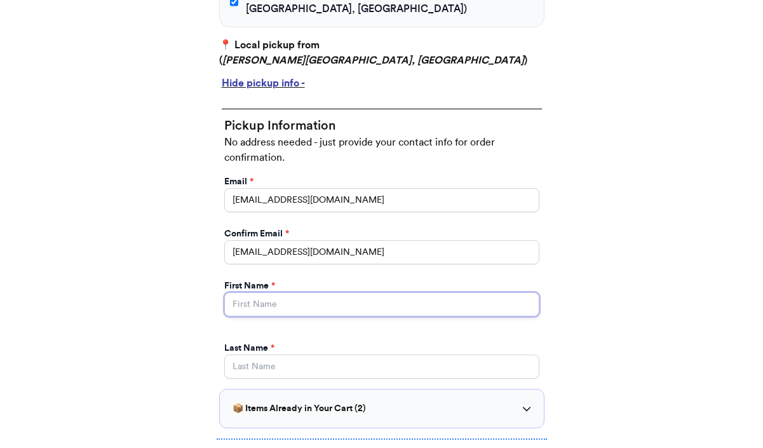
scroll to position [621, 0]
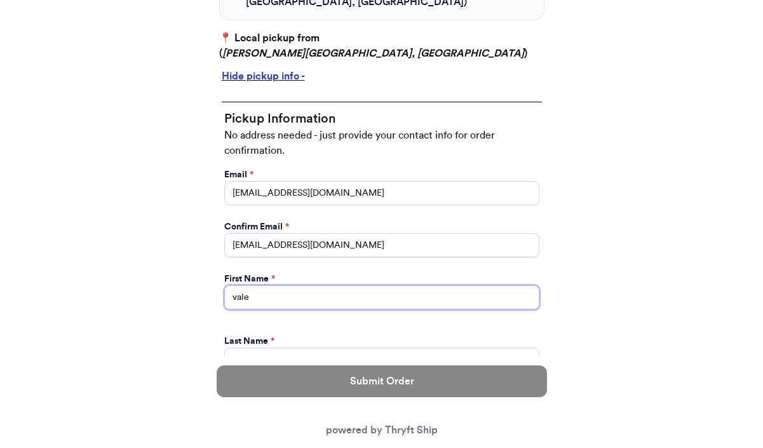
type input "vale"
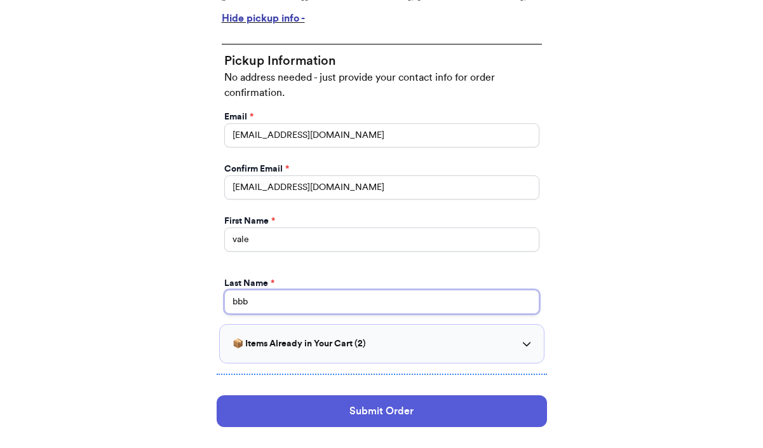
scroll to position [718, 0]
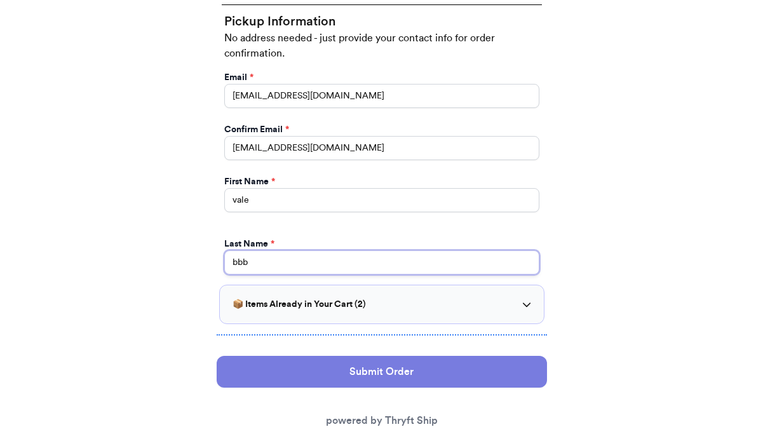
type input "bbb"
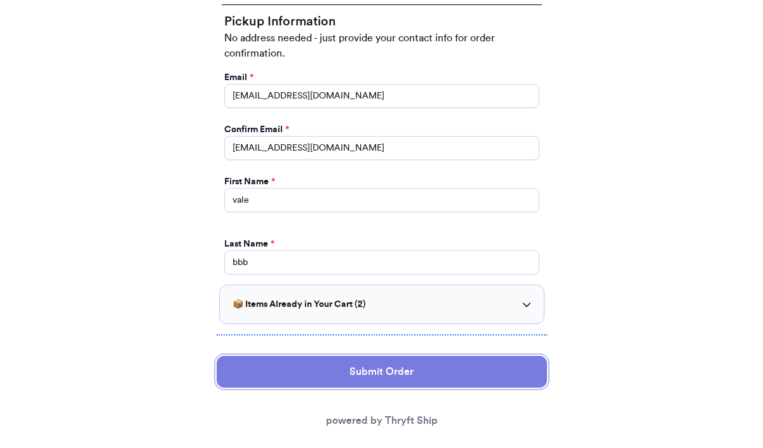
click at [280, 356] on button "Submit Order" at bounding box center [382, 372] width 330 height 32
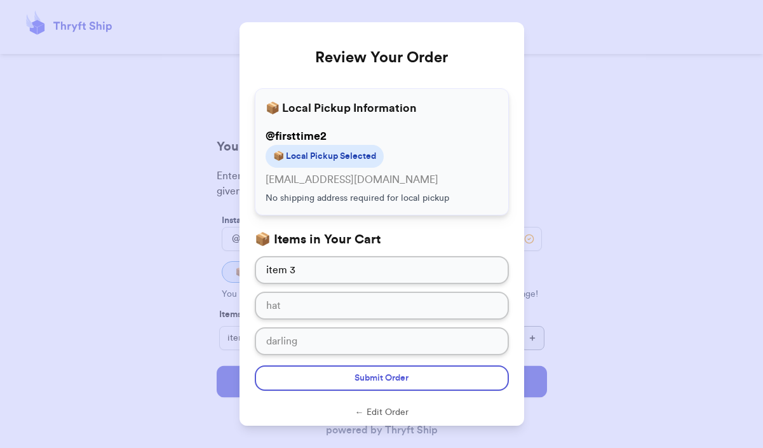
scroll to position [8, 0]
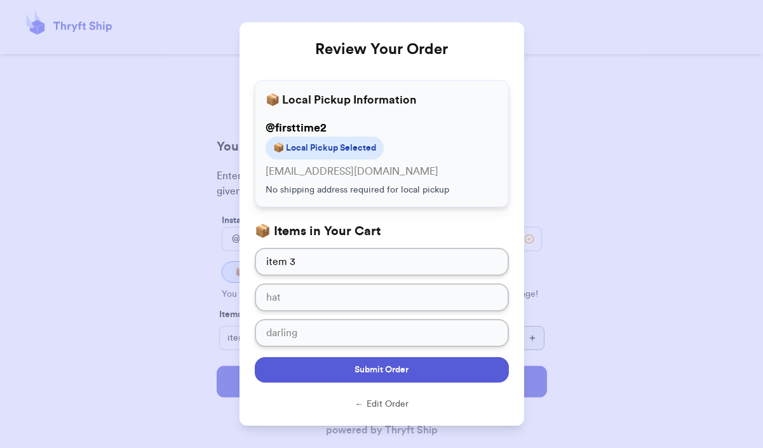
click at [288, 360] on button "Submit Order" at bounding box center [382, 369] width 254 height 25
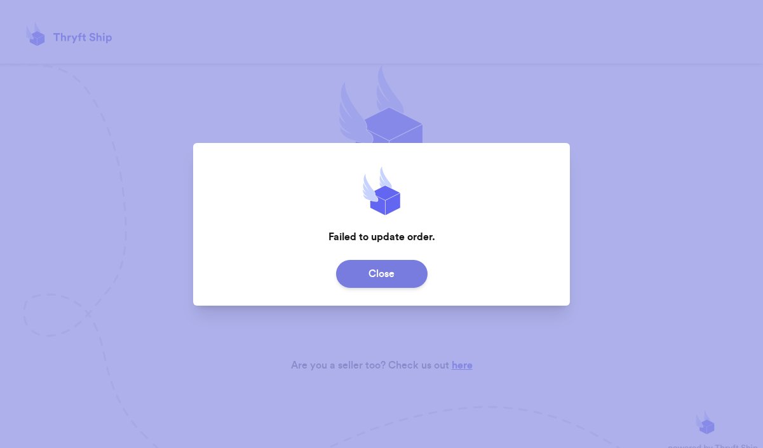
click at [364, 266] on button "Close" at bounding box center [381, 274] width 91 height 28
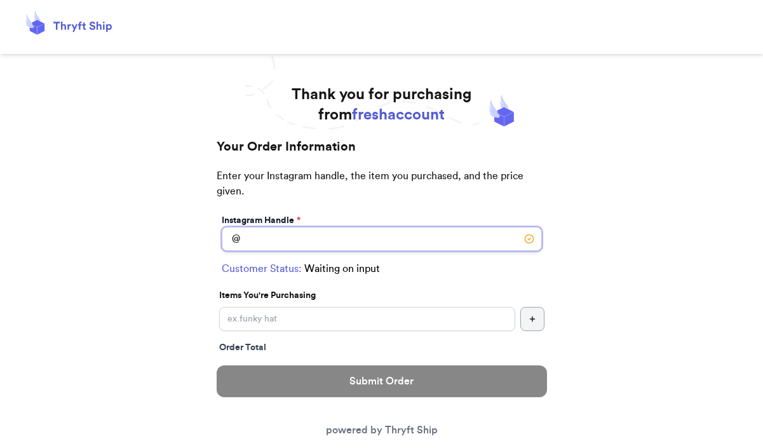
click at [296, 237] on input "Switch to local pickup ([PERSON_NAME][GEOGRAPHIC_DATA], [GEOGRAPHIC_DATA])" at bounding box center [382, 239] width 320 height 24
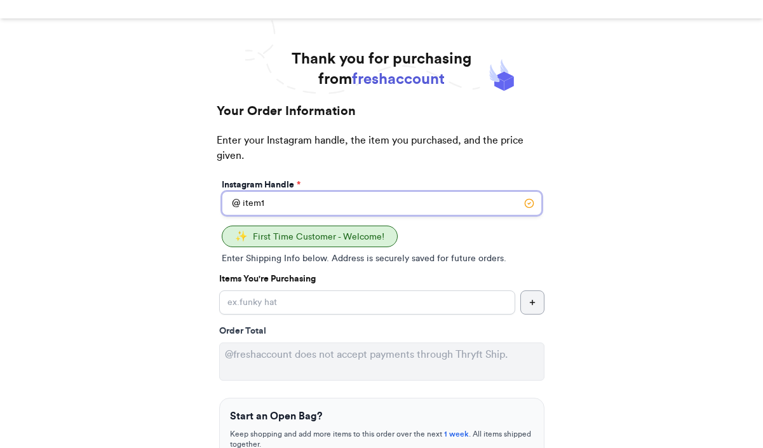
scroll to position [93, 0]
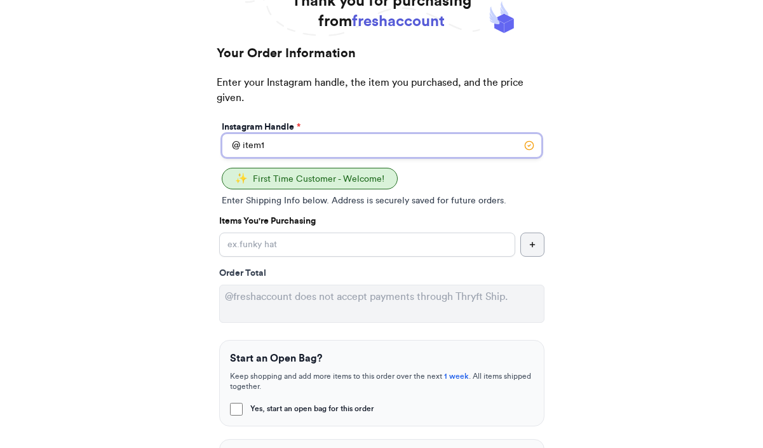
type input "item1"
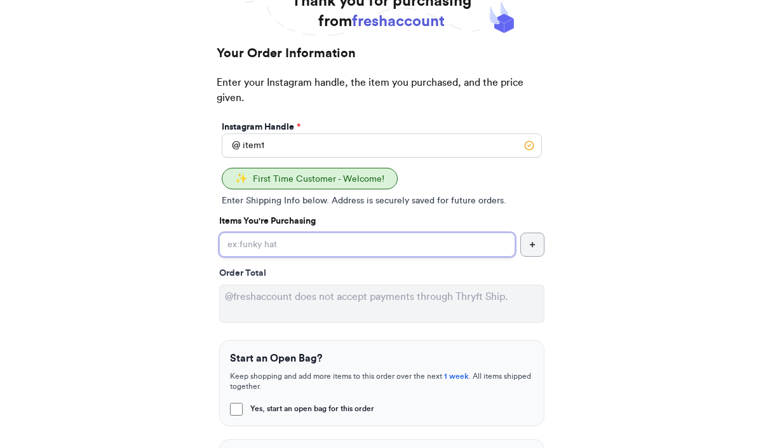
click at [273, 249] on input "Yes, start an open bag for this order" at bounding box center [367, 244] width 296 height 24
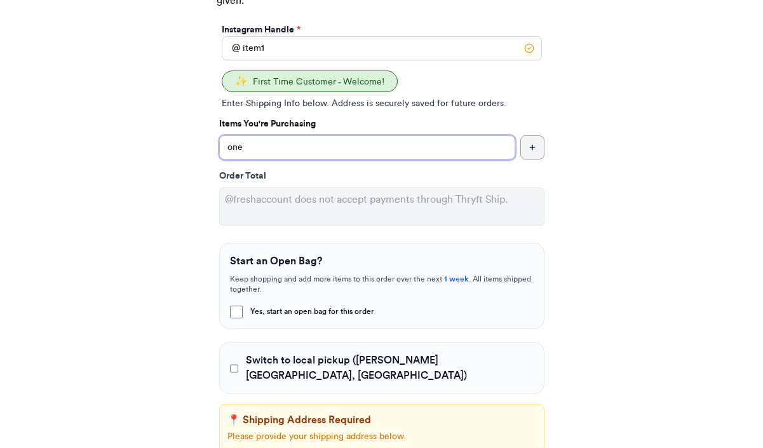
scroll to position [215, 0]
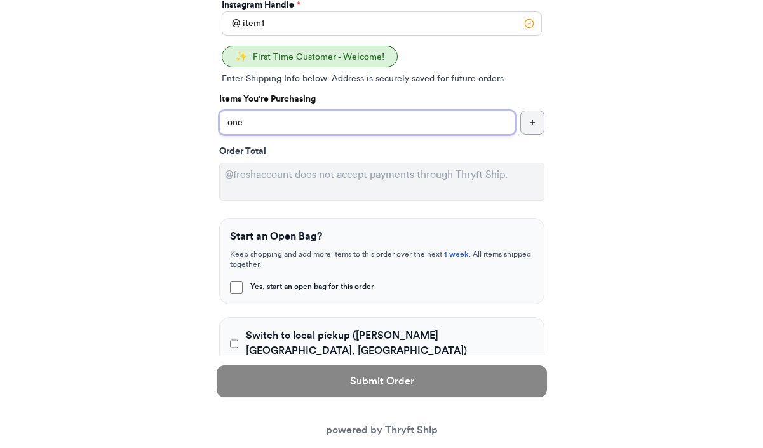
type input "one"
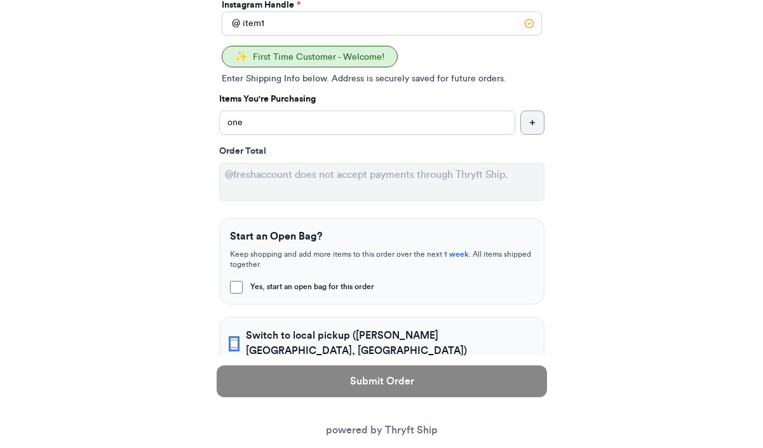
click at [234, 337] on input "Switch to local pickup ([PERSON_NAME][GEOGRAPHIC_DATA], [GEOGRAPHIC_DATA])" at bounding box center [234, 343] width 9 height 13
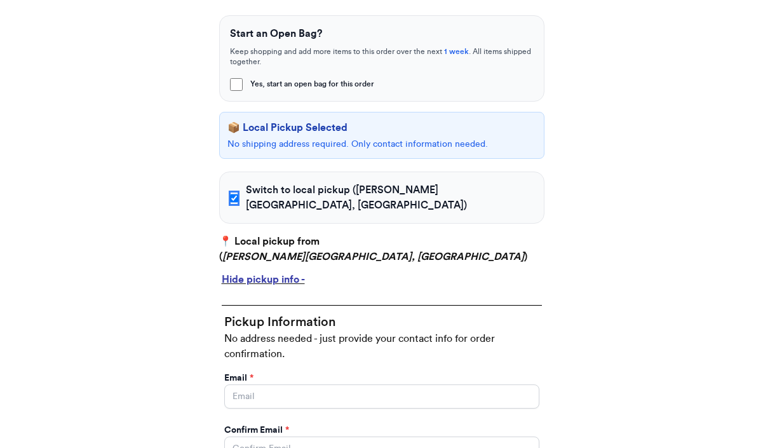
scroll to position [427, 0]
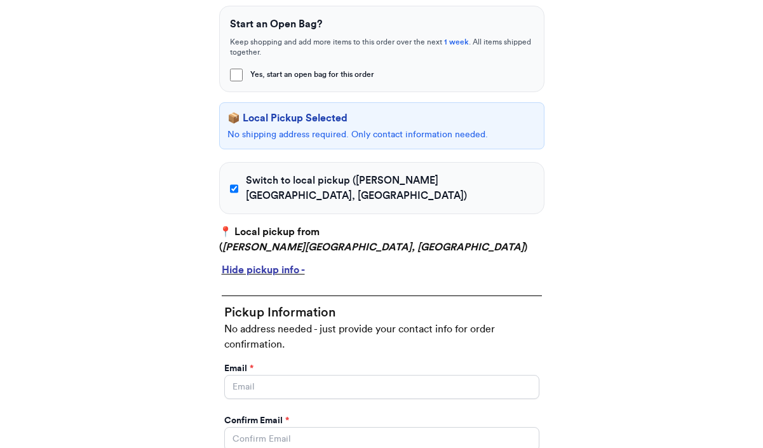
click at [259, 262] on div "Hide pickup info -" at bounding box center [382, 269] width 320 height 15
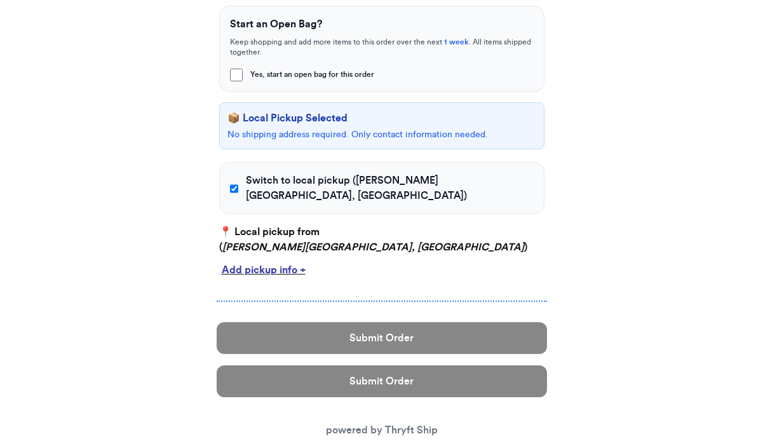
click at [259, 262] on div "Add pickup info +" at bounding box center [382, 269] width 320 height 15
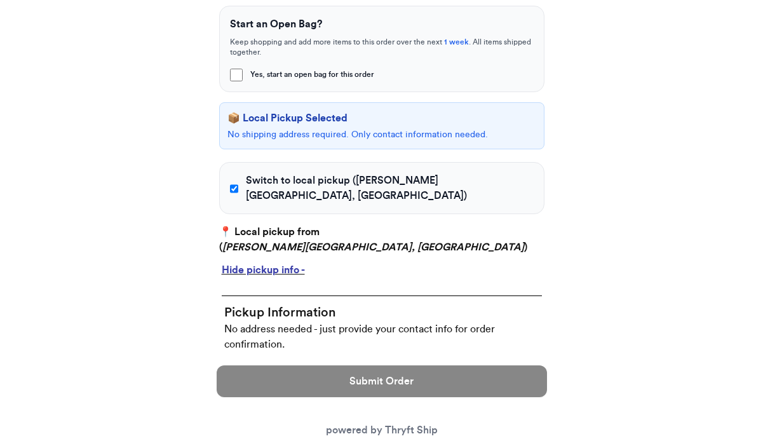
click at [256, 262] on div "Hide pickup info -" at bounding box center [382, 269] width 320 height 15
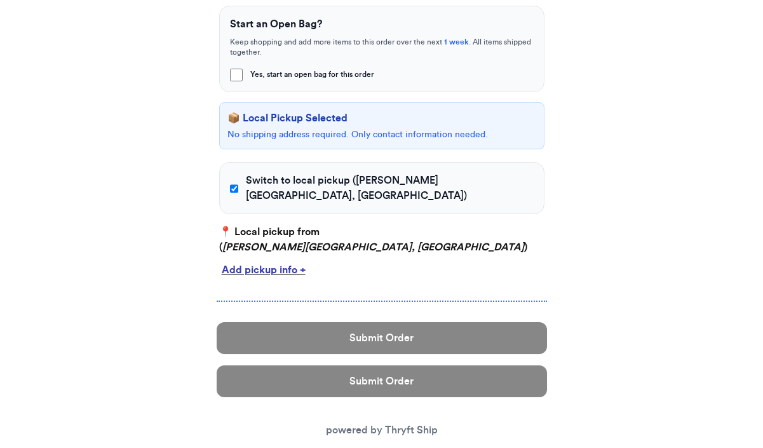
click at [256, 262] on div "Add pickup info +" at bounding box center [382, 269] width 320 height 15
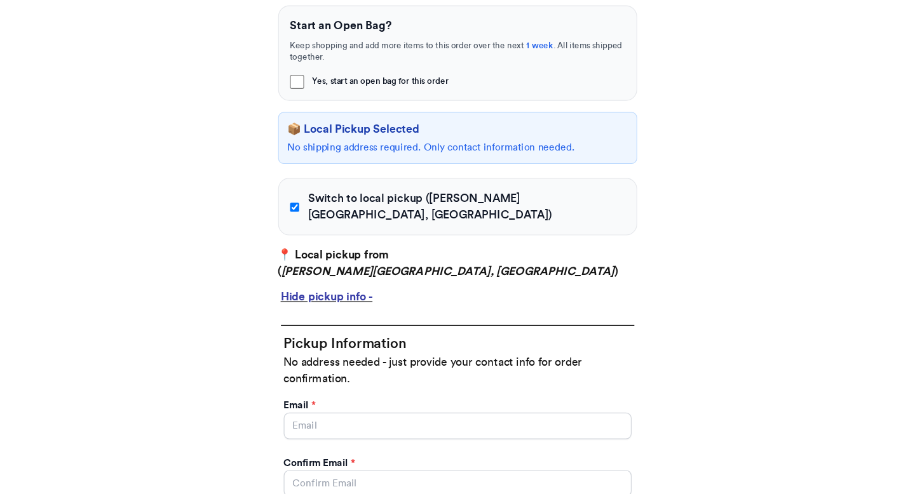
scroll to position [380, 0]
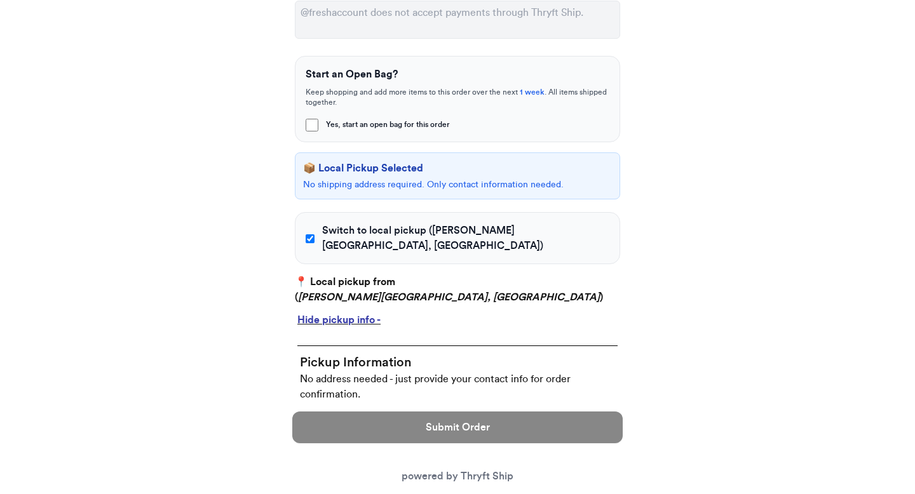
click at [316, 313] on div "Hide pickup info -" at bounding box center [457, 320] width 320 height 15
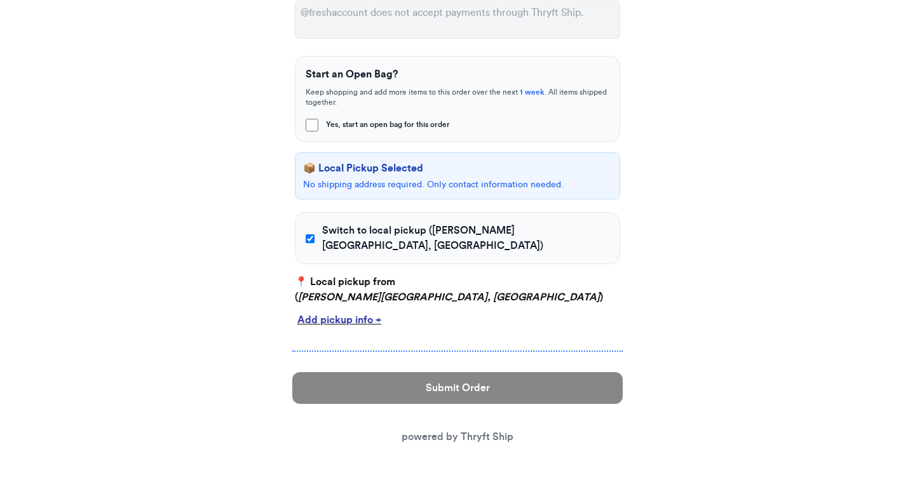
scroll to position [351, 0]
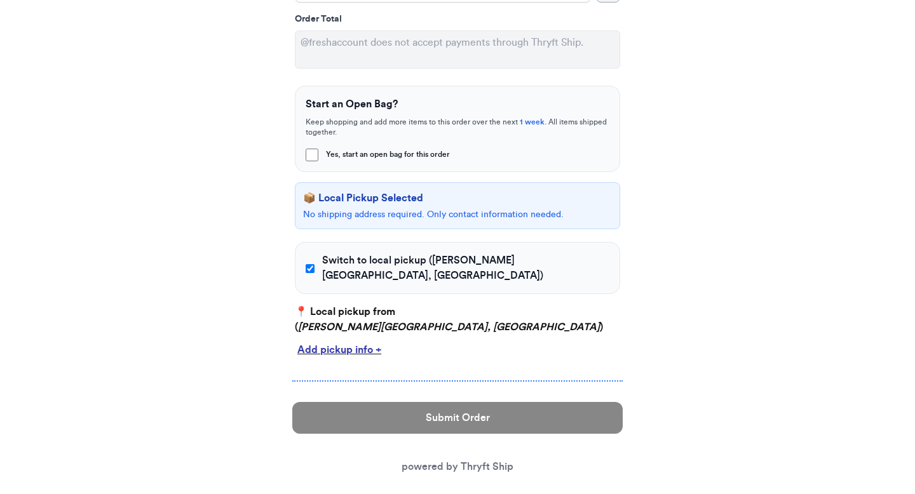
click at [340, 342] on div "Add pickup info +" at bounding box center [457, 349] width 320 height 15
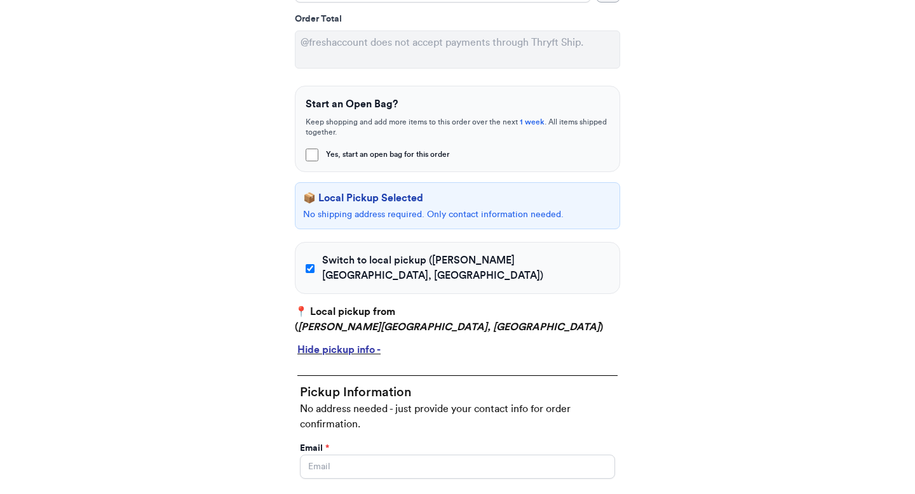
scroll to position [382, 0]
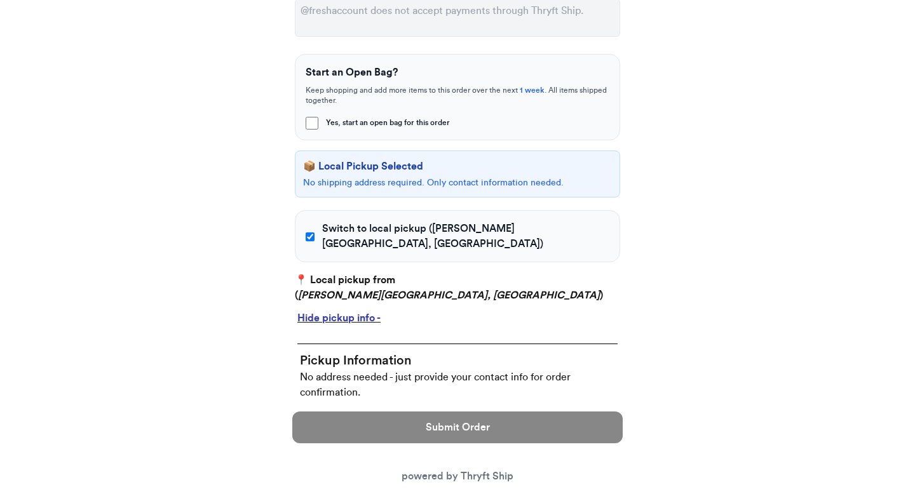
click at [346, 311] on div "Hide pickup info -" at bounding box center [457, 318] width 320 height 15
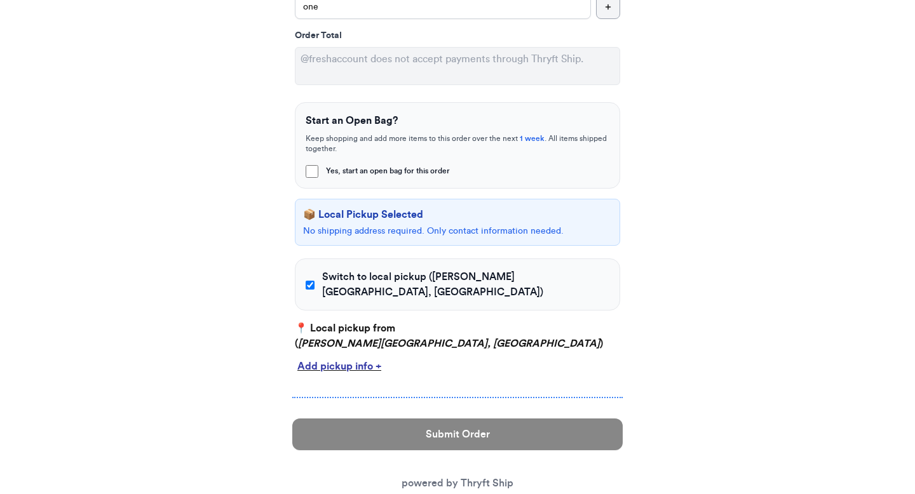
scroll to position [351, 0]
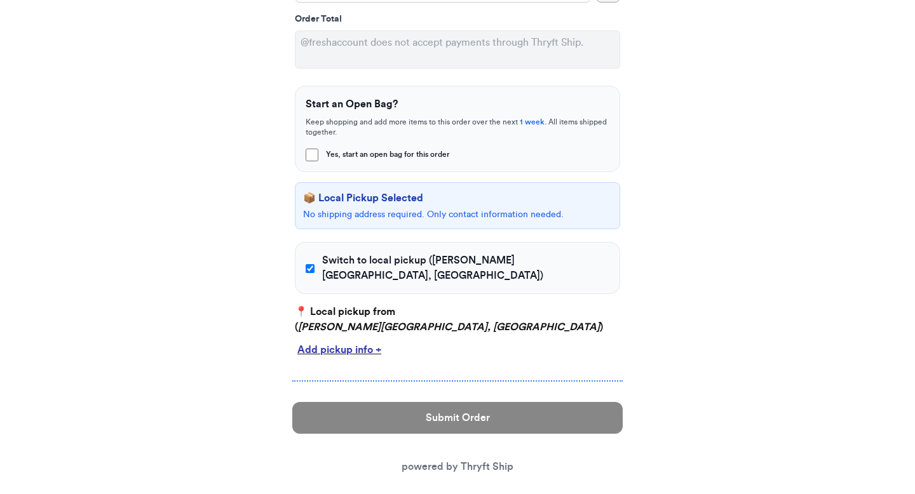
click at [336, 342] on div "Add pickup info +" at bounding box center [457, 349] width 320 height 15
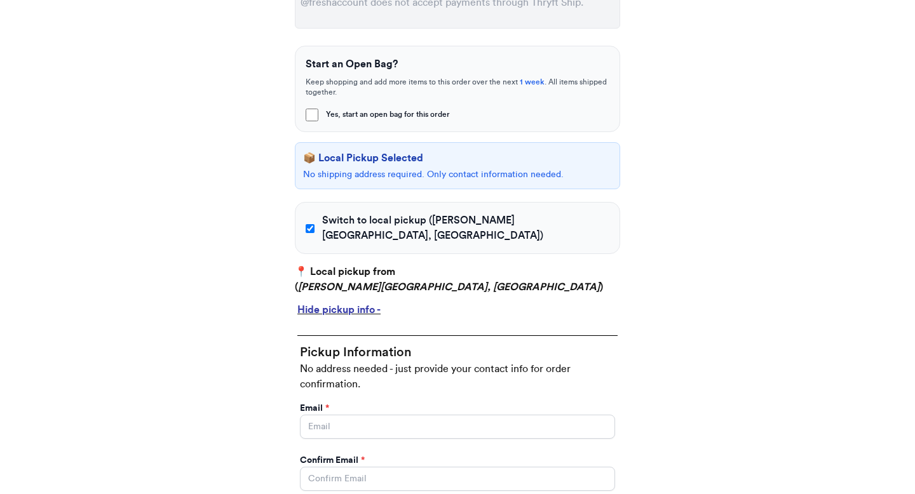
scroll to position [401, 0]
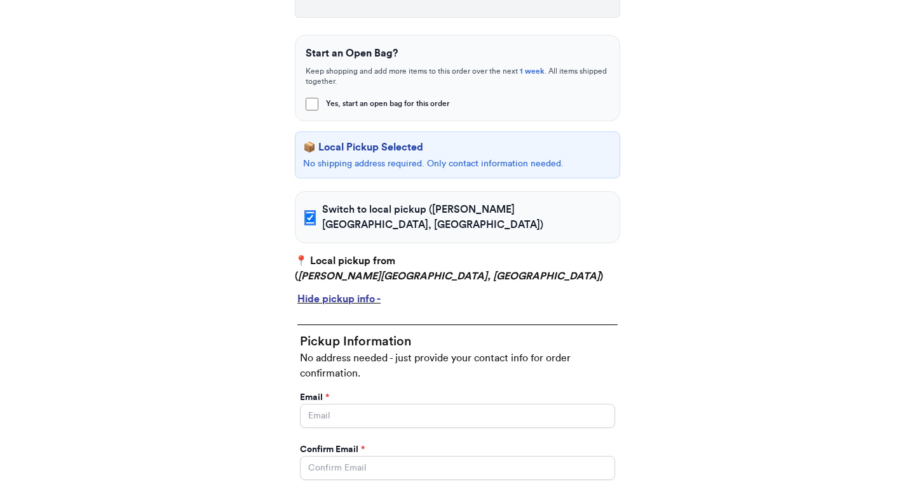
click at [313, 212] on input "Switch to local pickup ([PERSON_NAME][GEOGRAPHIC_DATA], [GEOGRAPHIC_DATA])" at bounding box center [310, 218] width 9 height 13
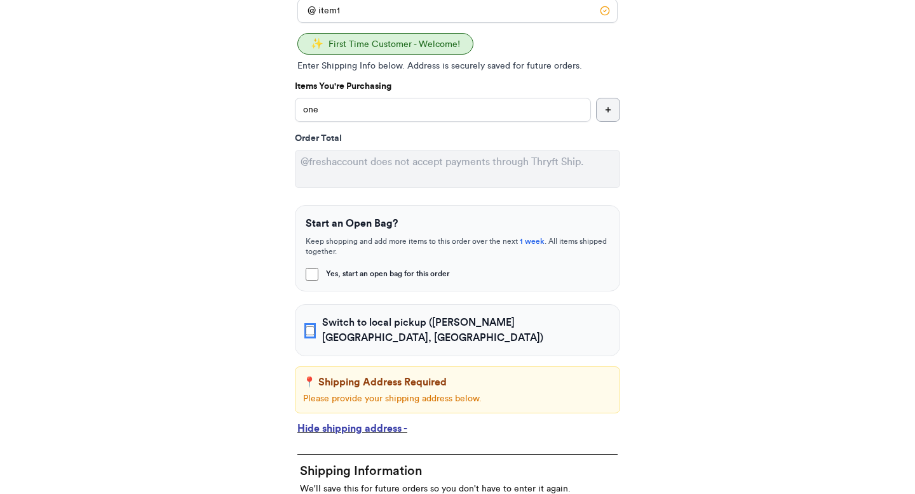
scroll to position [240, 0]
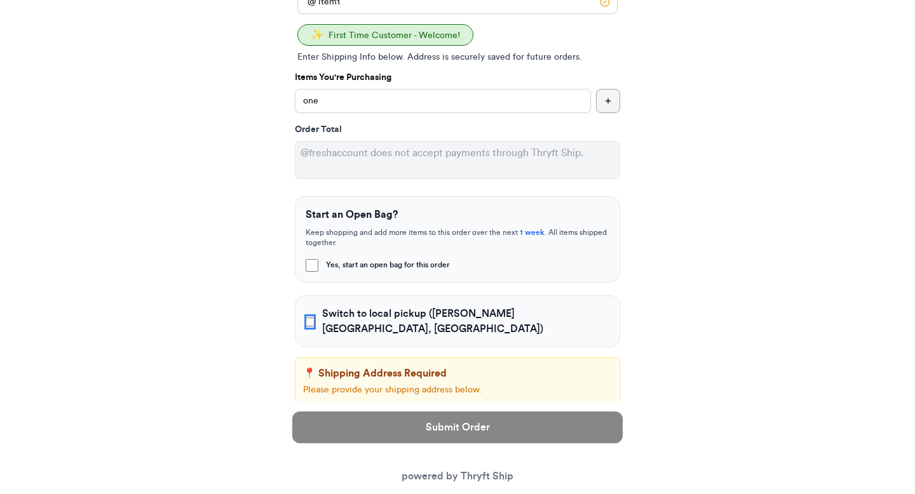
click at [314, 316] on input "Switch to local pickup ([PERSON_NAME][GEOGRAPHIC_DATA], [GEOGRAPHIC_DATA])" at bounding box center [310, 322] width 9 height 13
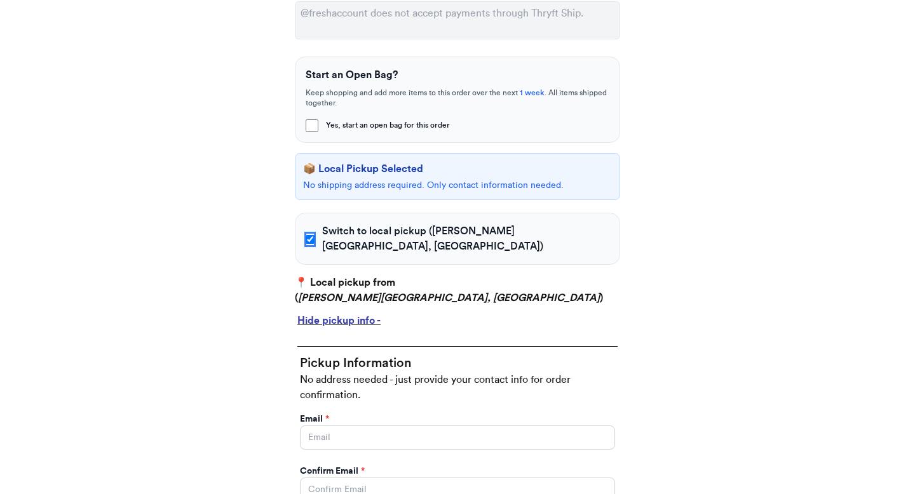
scroll to position [389, 0]
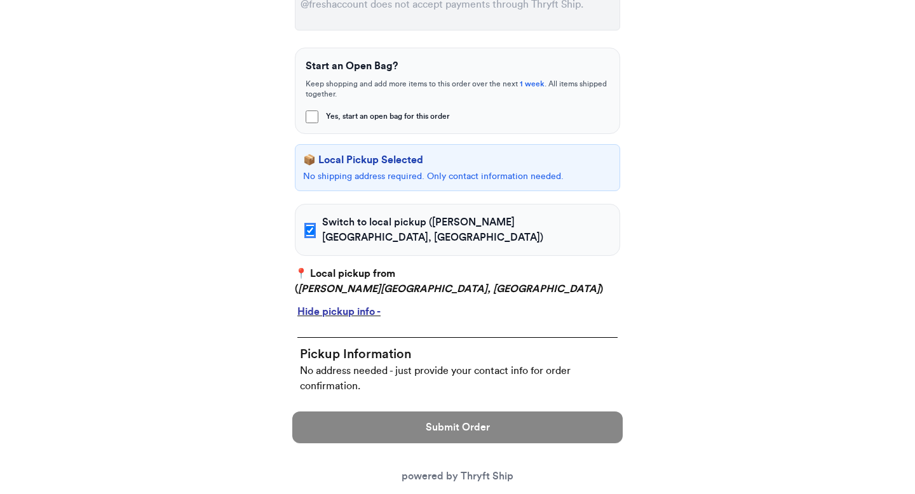
click at [314, 224] on input "Switch to local pickup ([PERSON_NAME][GEOGRAPHIC_DATA], [GEOGRAPHIC_DATA])" at bounding box center [310, 230] width 9 height 13
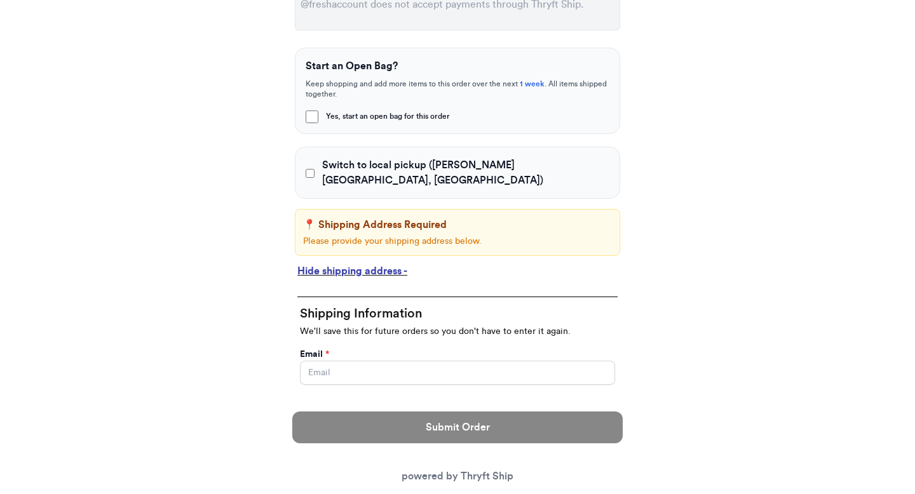
click at [385, 264] on div "Hide shipping address -" at bounding box center [457, 271] width 320 height 15
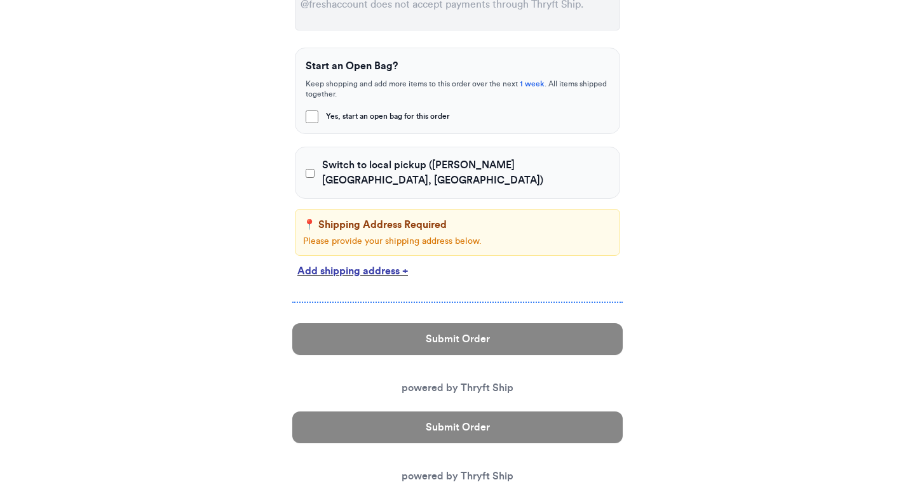
click at [384, 264] on div "Add shipping address +" at bounding box center [457, 271] width 320 height 15
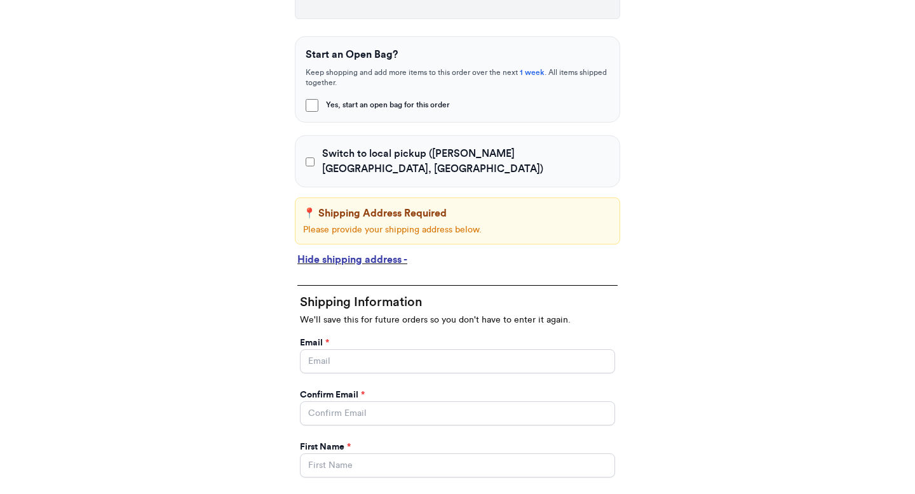
scroll to position [397, 0]
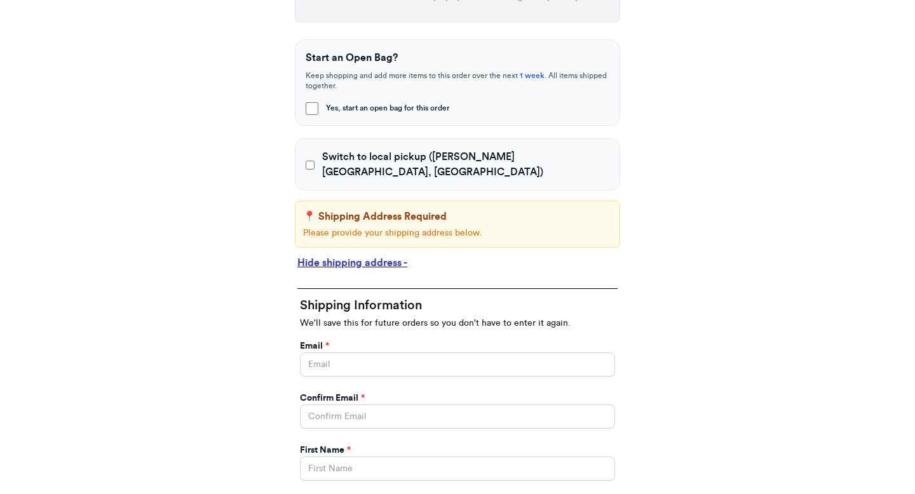
click at [346, 255] on div "Hide shipping address -" at bounding box center [457, 262] width 320 height 15
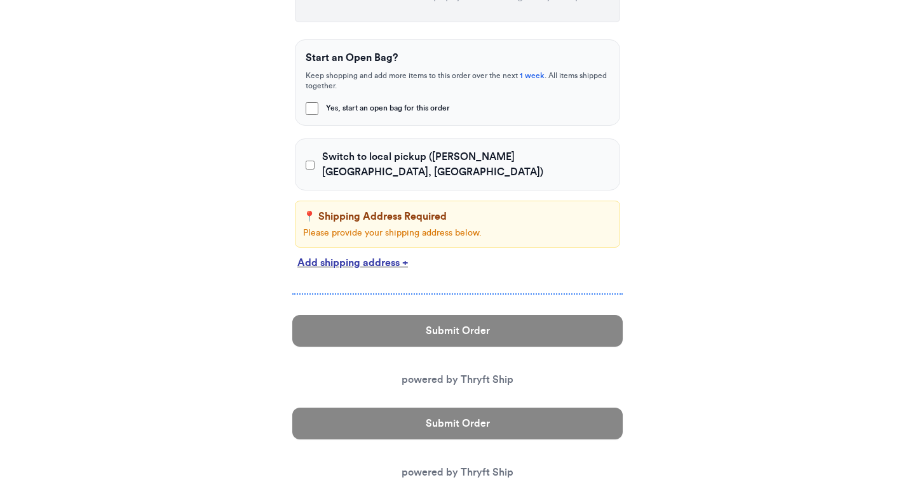
click at [397, 255] on div "Add shipping address +" at bounding box center [457, 262] width 320 height 15
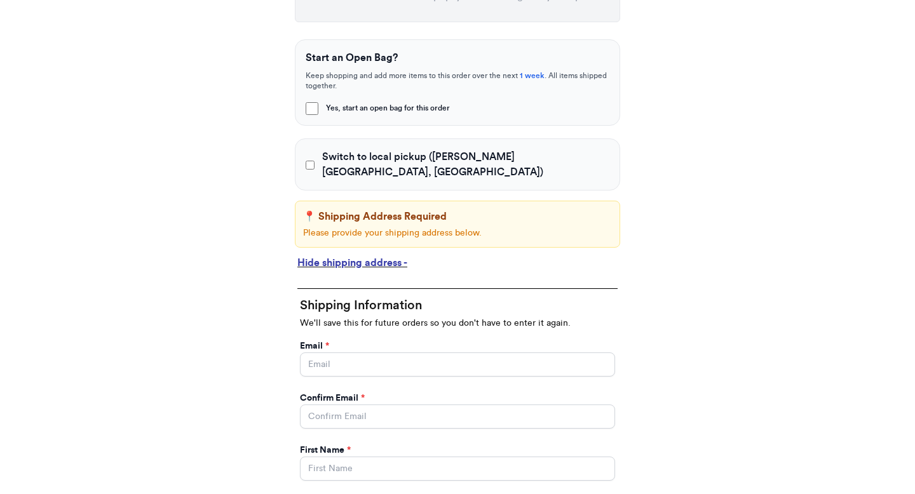
click at [386, 255] on div "Hide shipping address -" at bounding box center [457, 262] width 320 height 15
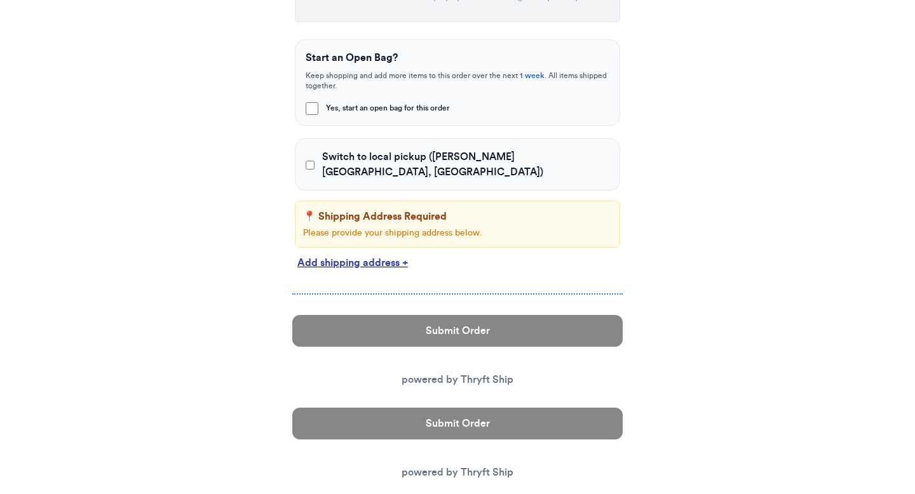
click at [365, 255] on div "Add shipping address +" at bounding box center [457, 262] width 320 height 15
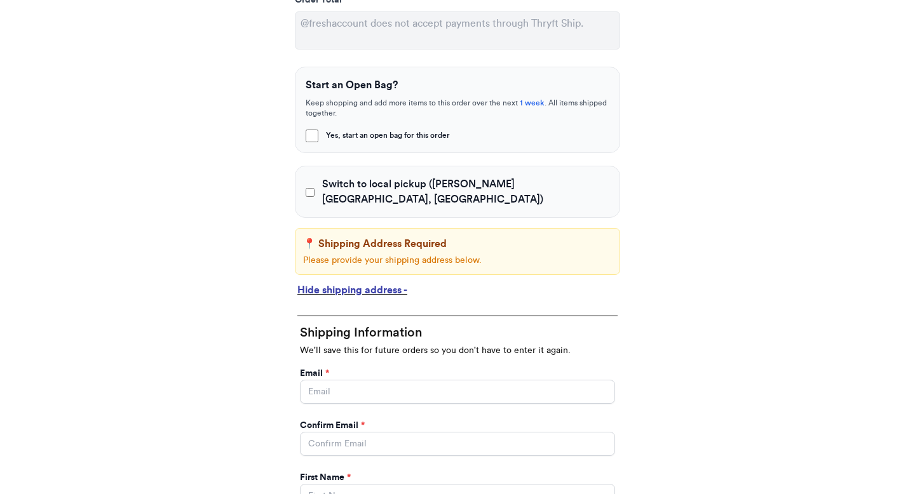
scroll to position [366, 0]
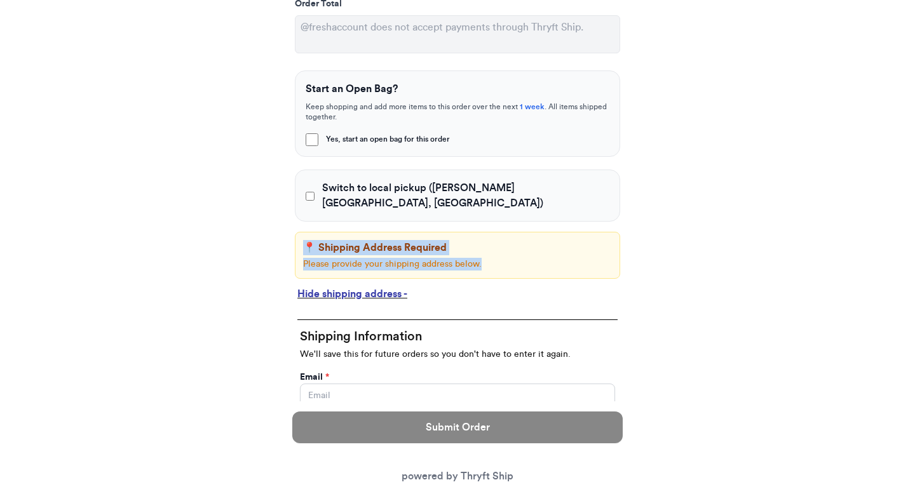
drag, startPoint x: 295, startPoint y: 223, endPoint x: 385, endPoint y: 257, distance: 96.5
click at [385, 257] on div "📍 Shipping Address Required Please provide your shipping address below." at bounding box center [457, 255] width 325 height 47
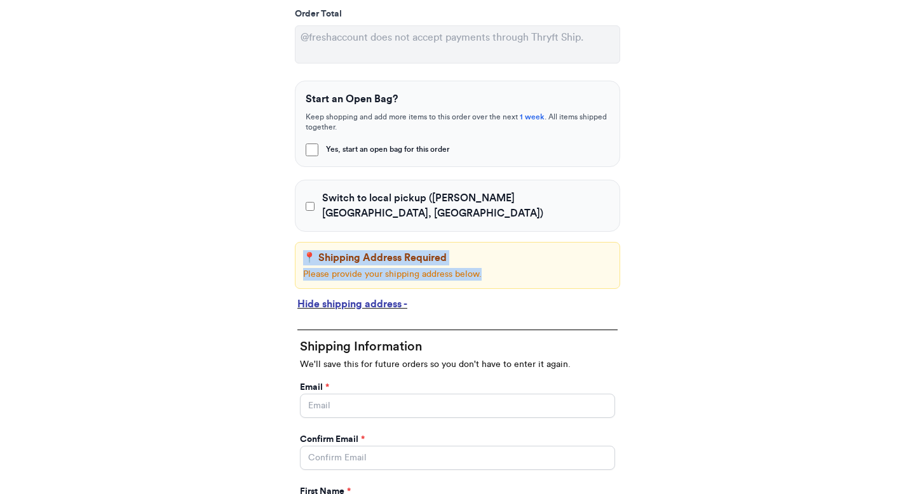
scroll to position [352, 0]
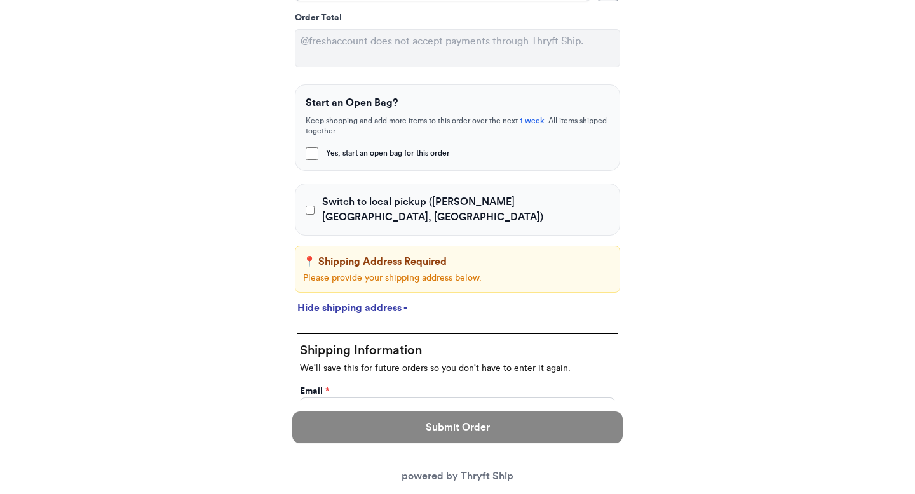
click at [375, 299] on div "Hide shipping address -" at bounding box center [457, 308] width 325 height 20
click at [375, 300] on div "Hide shipping address -" at bounding box center [457, 307] width 320 height 15
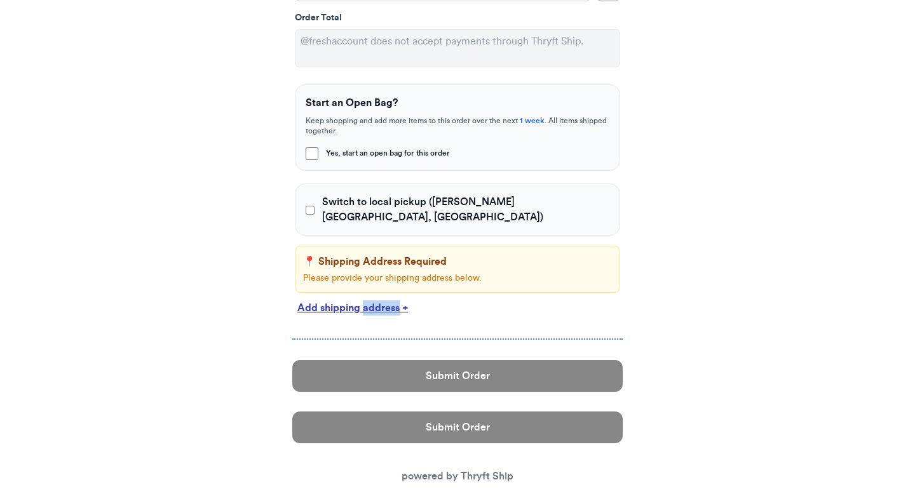
click at [375, 300] on div "Add shipping address +" at bounding box center [457, 307] width 320 height 15
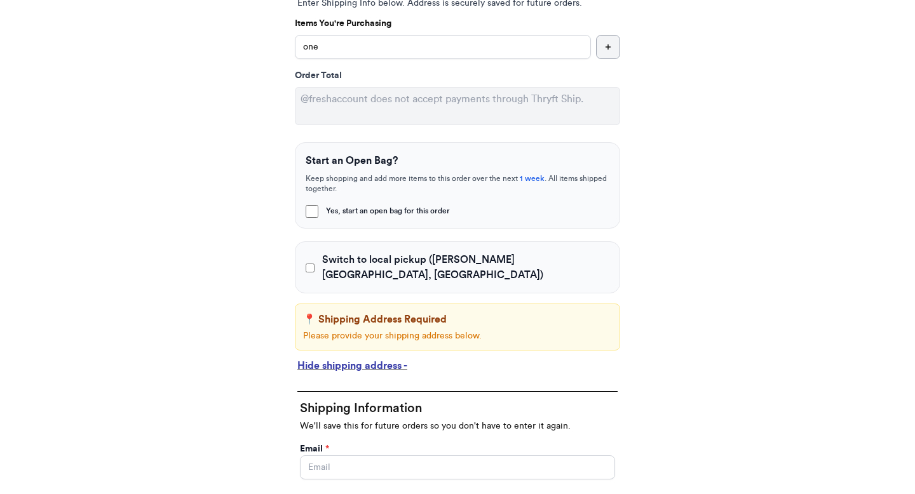
scroll to position [293, 0]
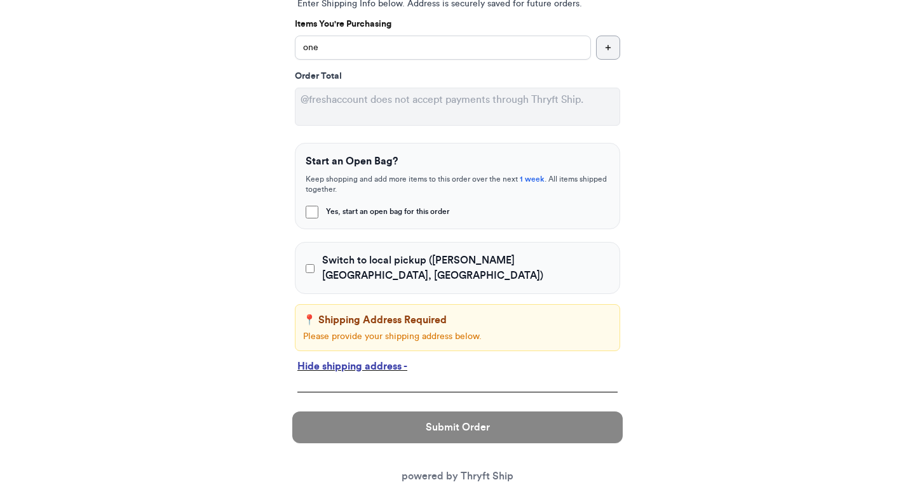
click at [365, 262] on span "Switch to local pickup ([PERSON_NAME][GEOGRAPHIC_DATA], [GEOGRAPHIC_DATA])" at bounding box center [465, 268] width 287 height 30
click at [314, 262] on input "Switch to local pickup ([PERSON_NAME][GEOGRAPHIC_DATA], [GEOGRAPHIC_DATA])" at bounding box center [310, 268] width 9 height 13
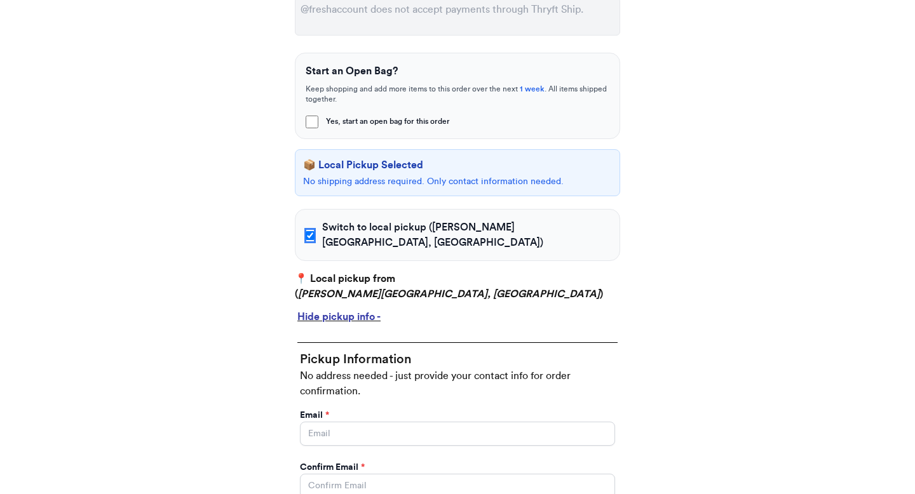
scroll to position [425, 0]
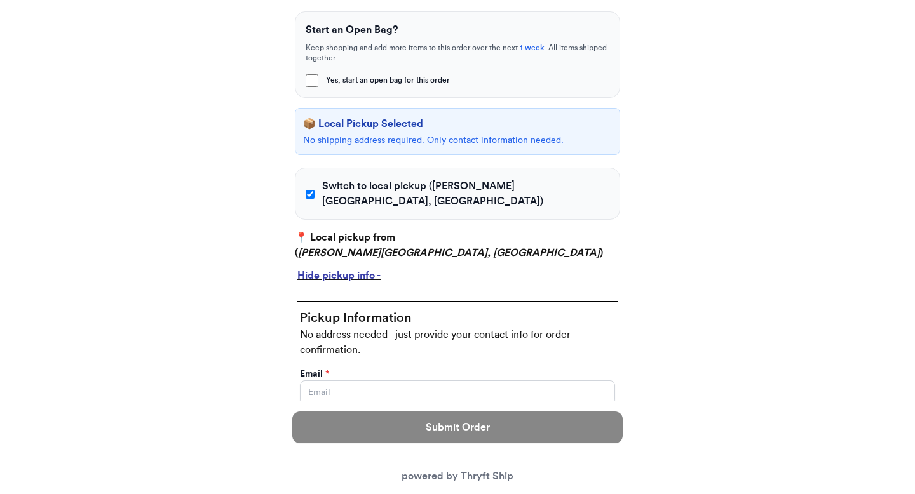
click at [339, 268] on div "Hide pickup info -" at bounding box center [457, 275] width 320 height 15
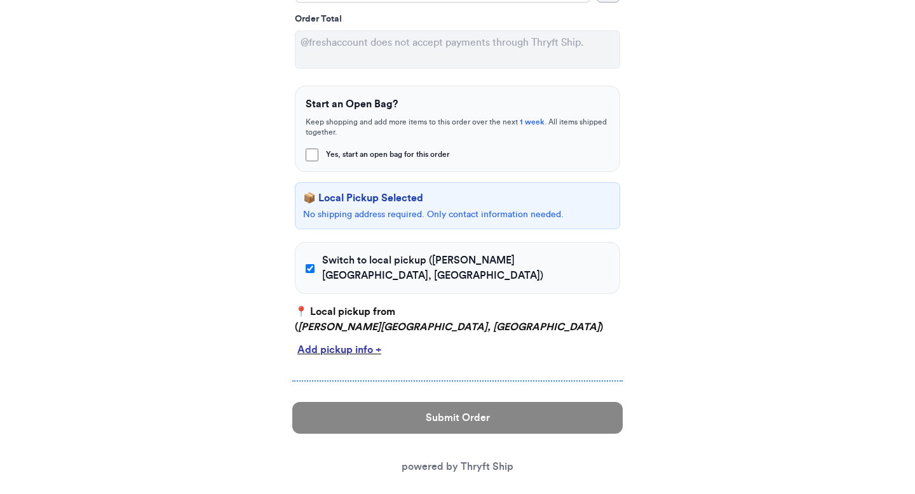
click at [377, 342] on div "Add pickup info +" at bounding box center [457, 349] width 320 height 15
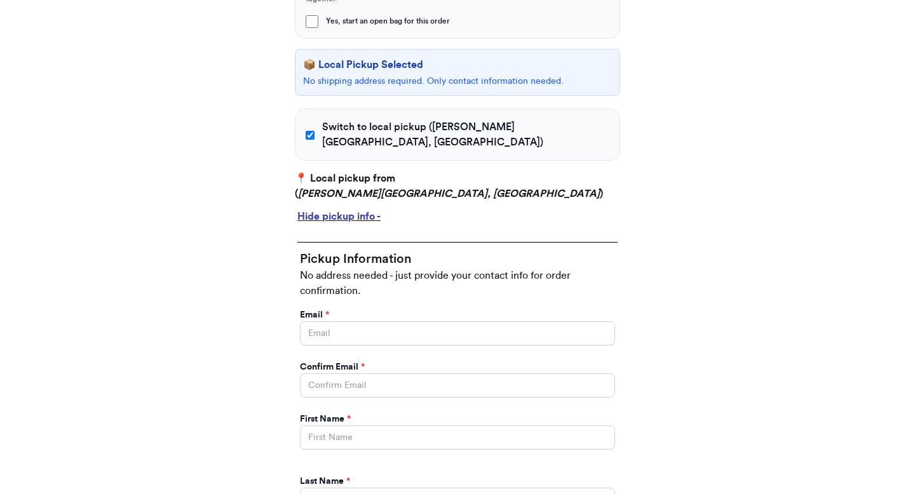
scroll to position [491, 0]
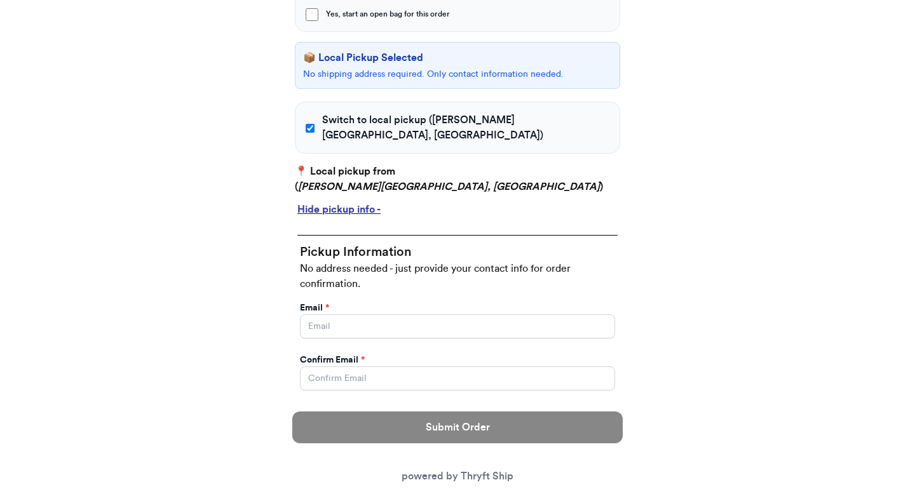
click at [351, 202] on div "Hide pickup info -" at bounding box center [457, 209] width 320 height 15
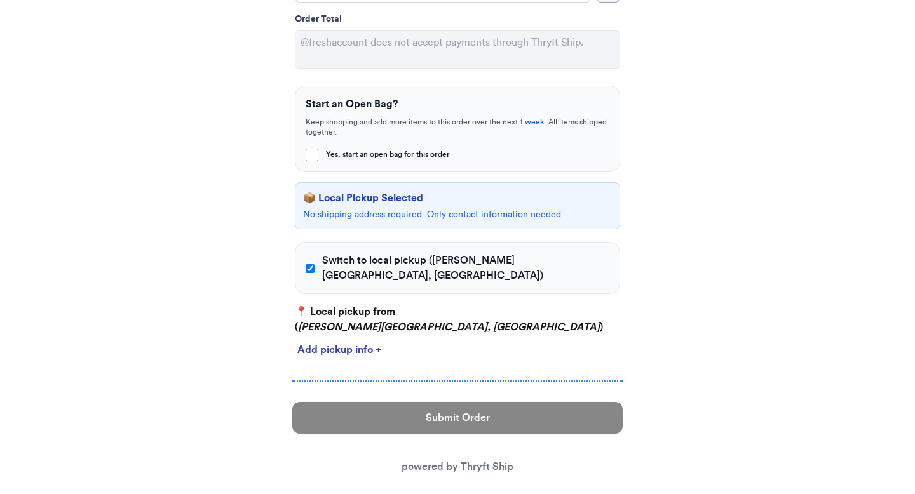
click at [356, 342] on div "Add pickup info +" at bounding box center [457, 349] width 320 height 15
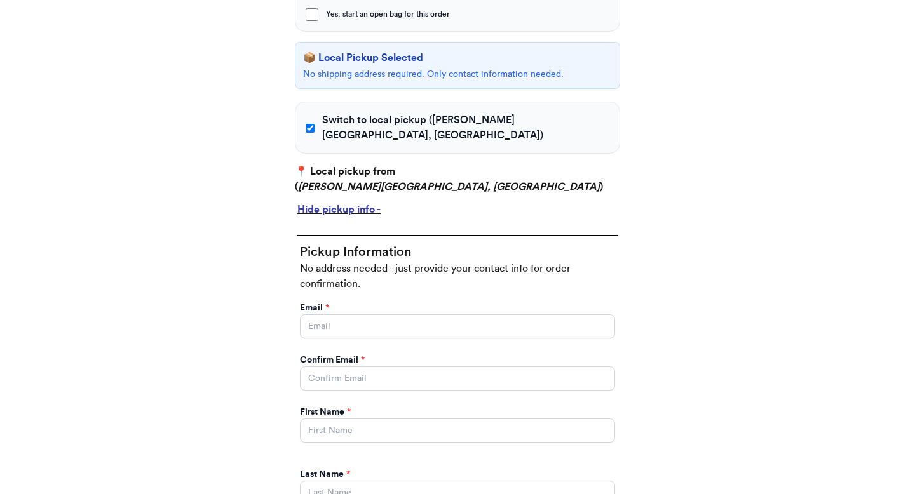
click at [354, 202] on div "Hide pickup info -" at bounding box center [457, 209] width 320 height 15
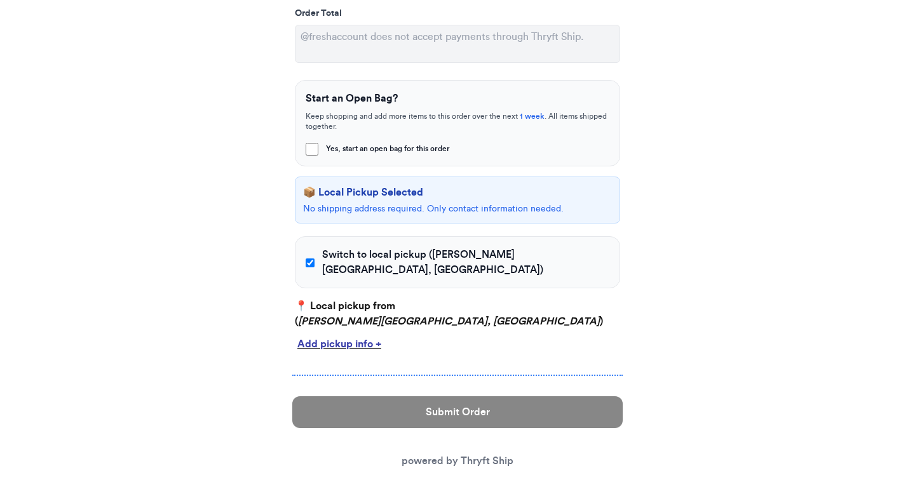
scroll to position [351, 0]
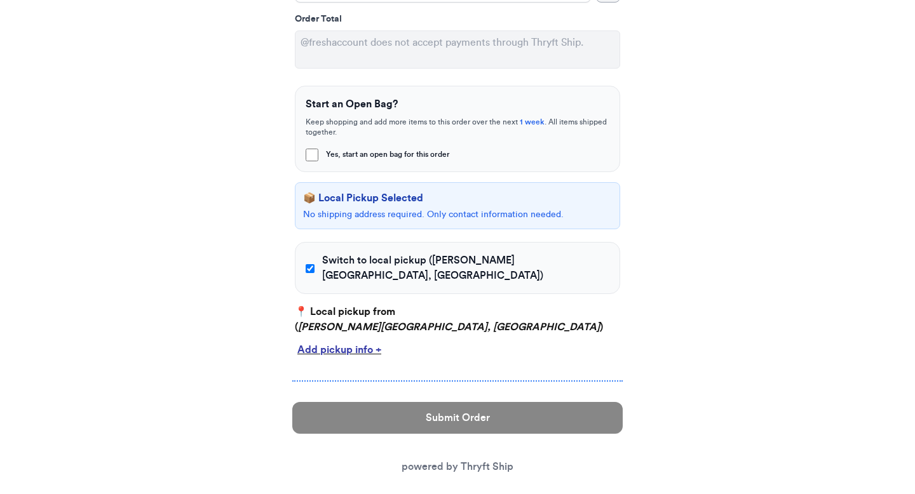
click at [366, 342] on div "Add pickup info +" at bounding box center [457, 349] width 320 height 15
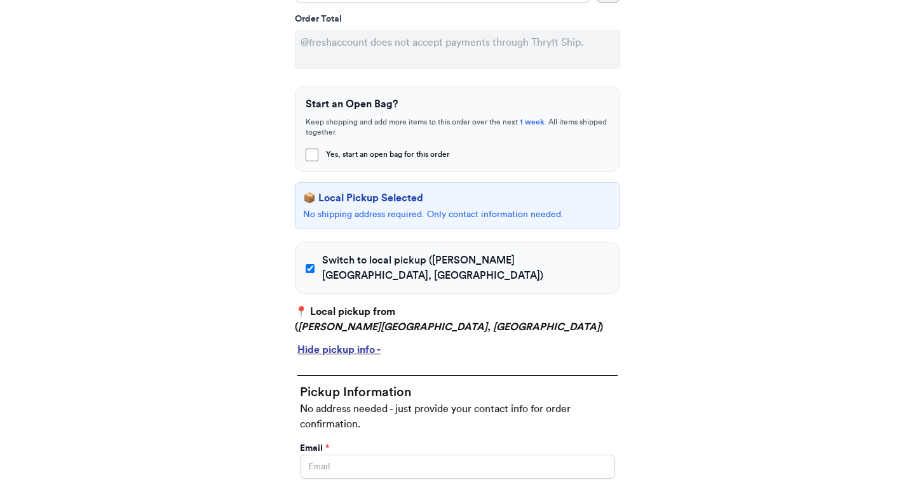
scroll to position [491, 0]
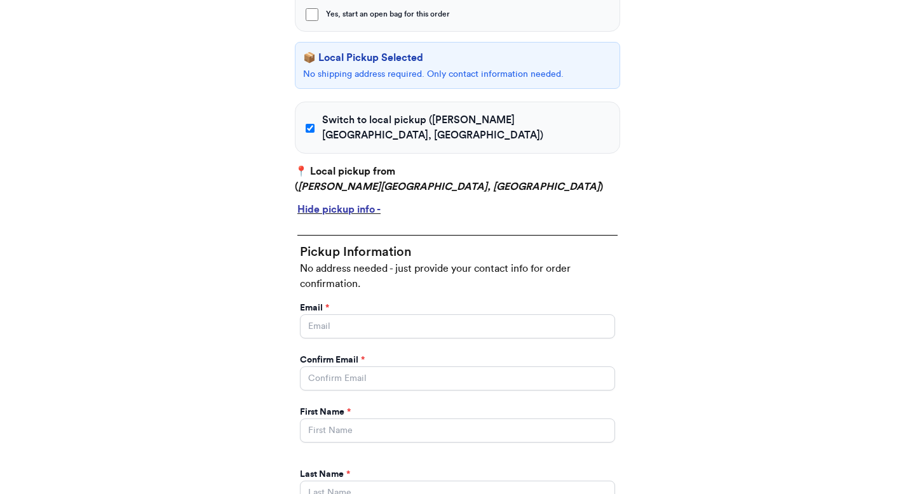
click at [366, 202] on div "Hide pickup info -" at bounding box center [457, 209] width 320 height 15
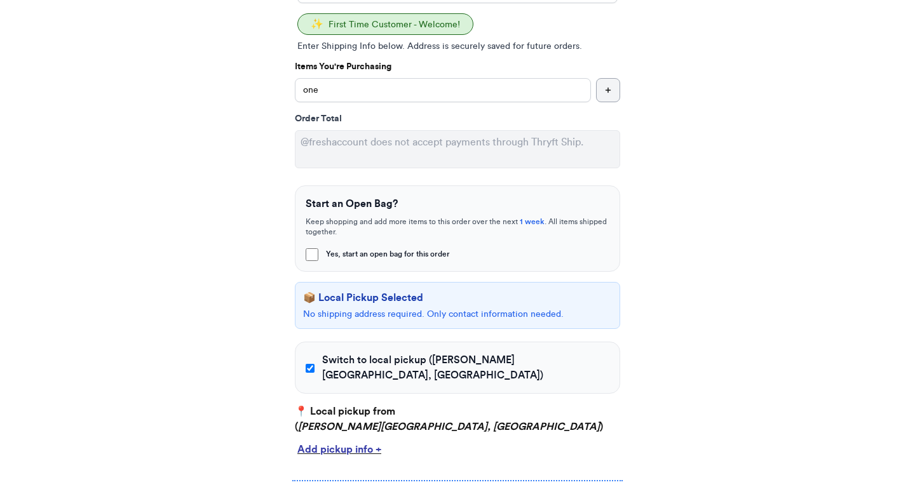
scroll to position [351, 0]
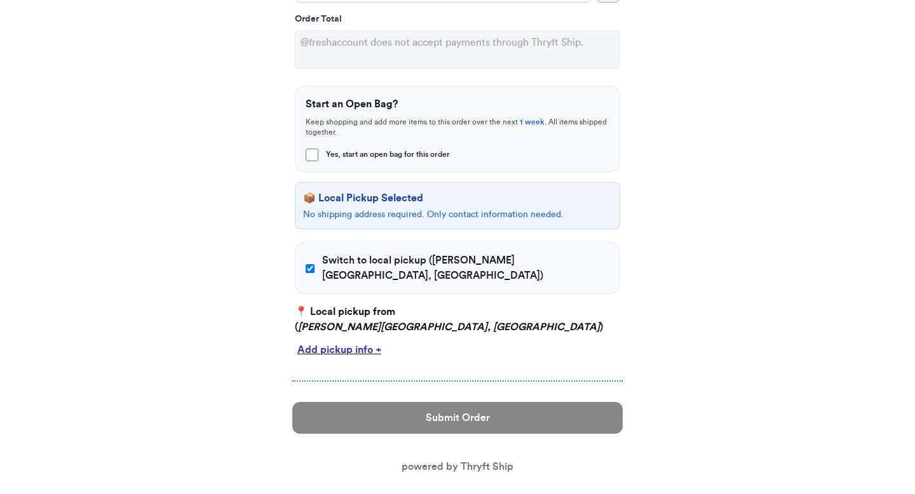
click at [320, 260] on label "Switch to local pickup ([PERSON_NAME][GEOGRAPHIC_DATA], [GEOGRAPHIC_DATA])" at bounding box center [458, 268] width 304 height 30
click at [314, 262] on input "Switch to local pickup ([PERSON_NAME][GEOGRAPHIC_DATA], [GEOGRAPHIC_DATA])" at bounding box center [310, 268] width 9 height 13
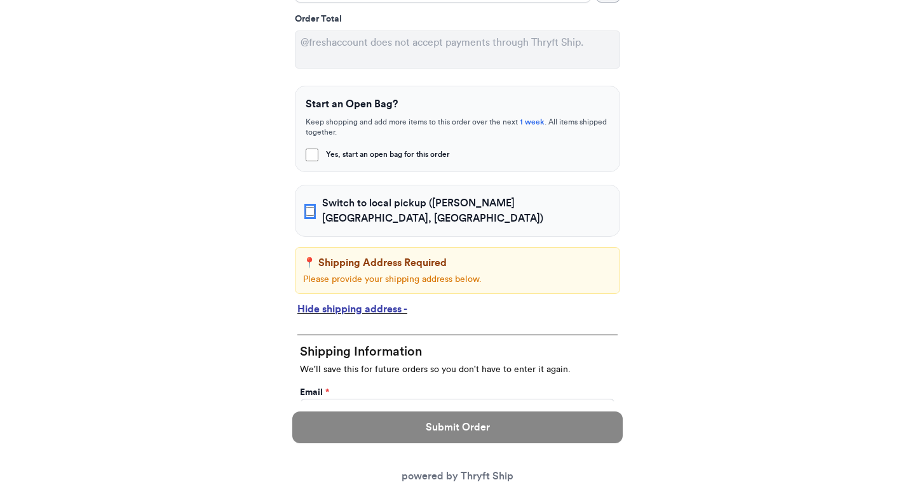
click at [314, 206] on input "Switch to local pickup ([PERSON_NAME][GEOGRAPHIC_DATA], [GEOGRAPHIC_DATA])" at bounding box center [310, 211] width 9 height 13
checkbox input "true"
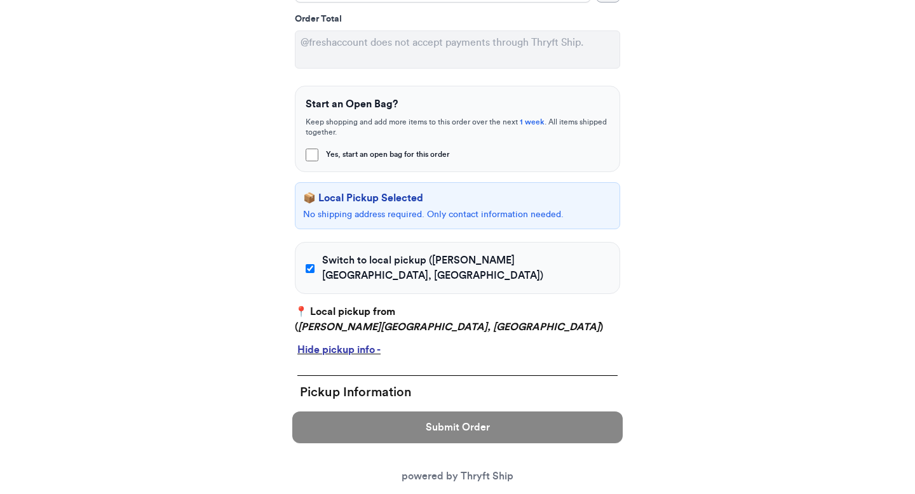
click at [328, 342] on div "Hide pickup info -" at bounding box center [457, 349] width 320 height 15
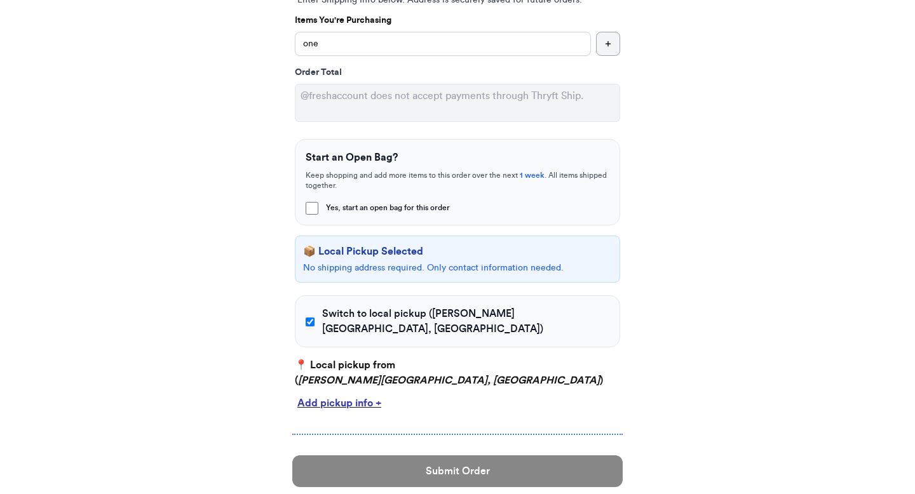
scroll to position [0, 0]
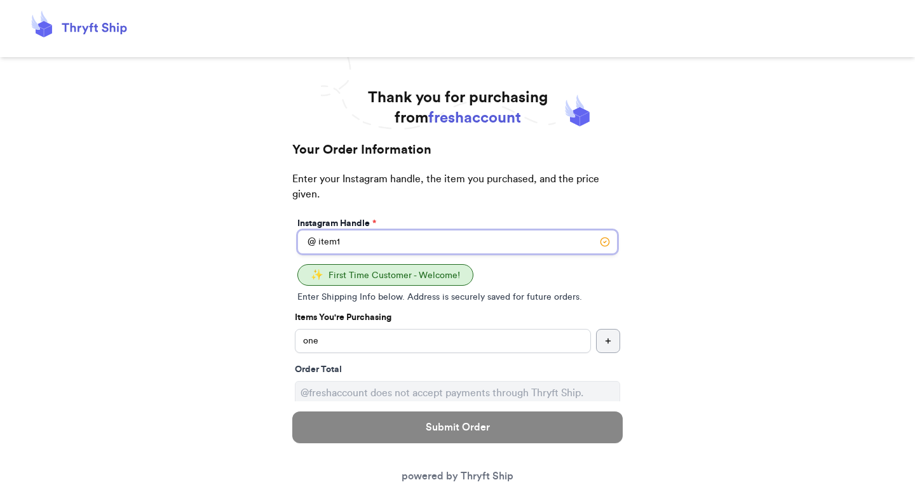
click at [360, 244] on input "item1" at bounding box center [457, 242] width 320 height 24
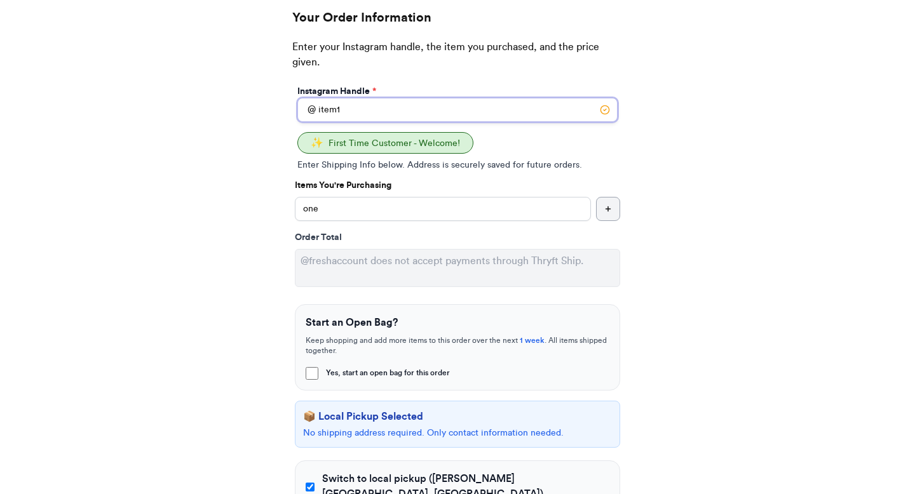
scroll to position [77, 0]
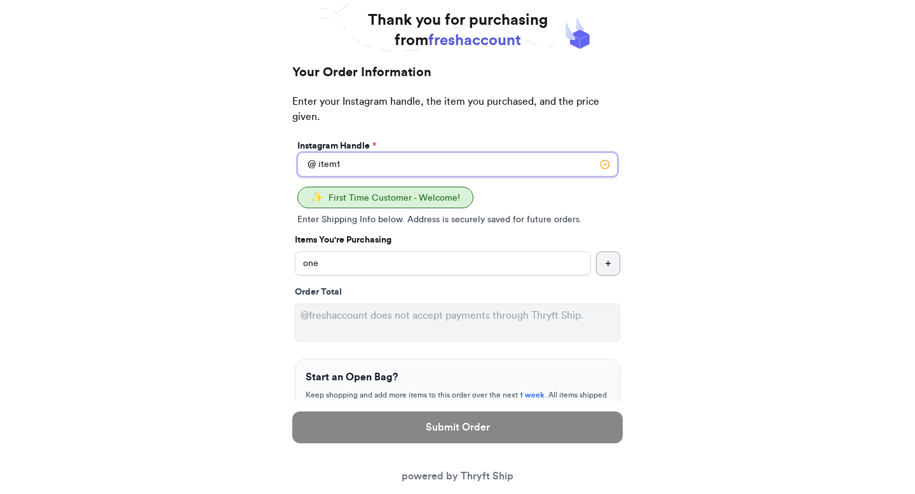
click at [403, 168] on input "item1" at bounding box center [457, 164] width 320 height 24
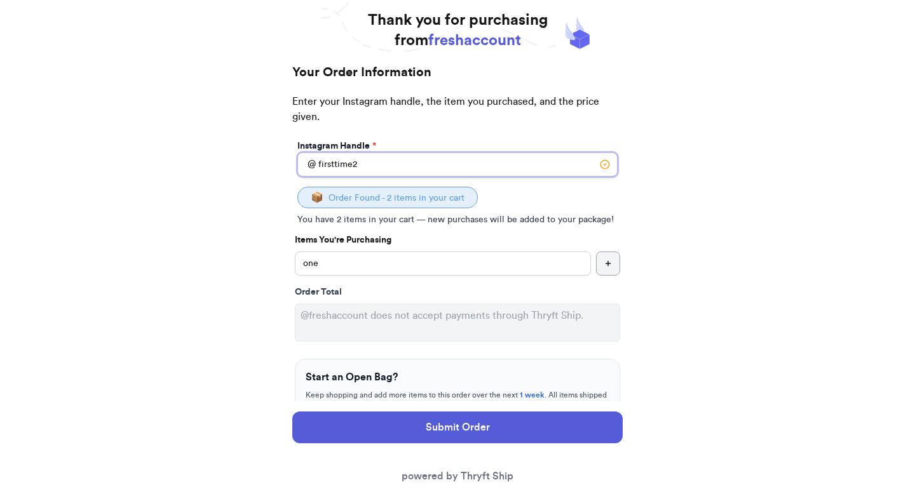
click at [340, 166] on input "firsttime2" at bounding box center [457, 164] width 320 height 24
type input "firsttime2"
